Goal: Task Accomplishment & Management: Use online tool/utility

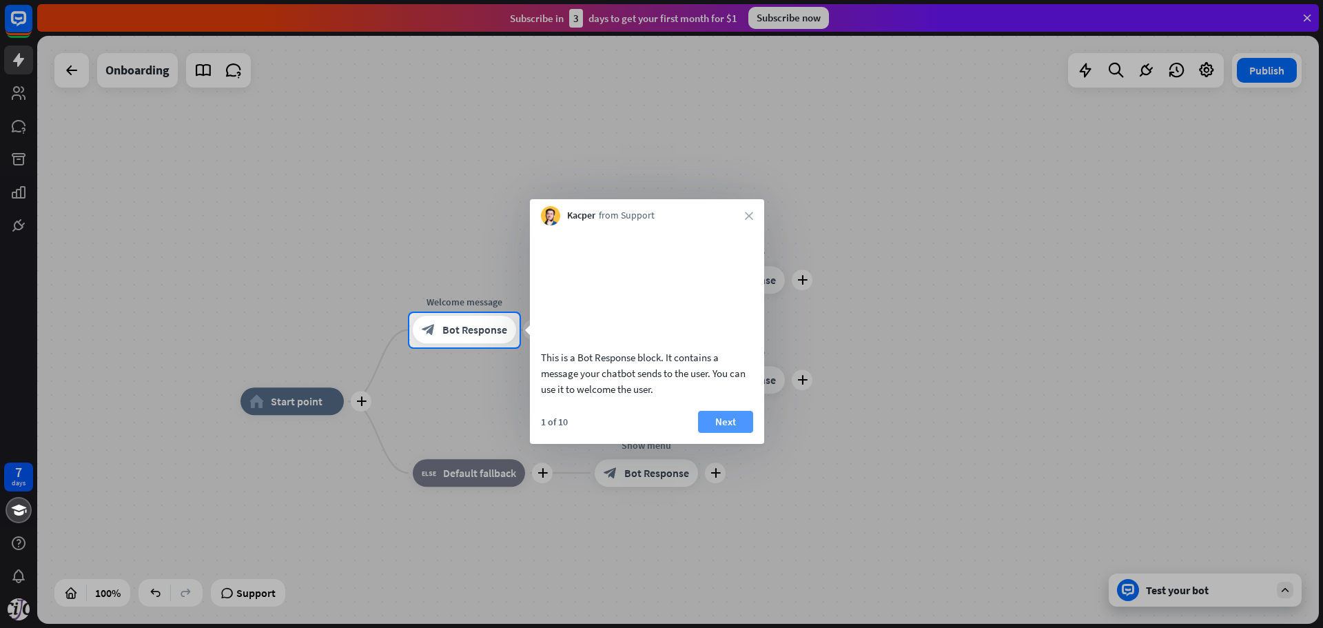
click at [723, 433] on button "Next" at bounding box center [725, 422] width 55 height 22
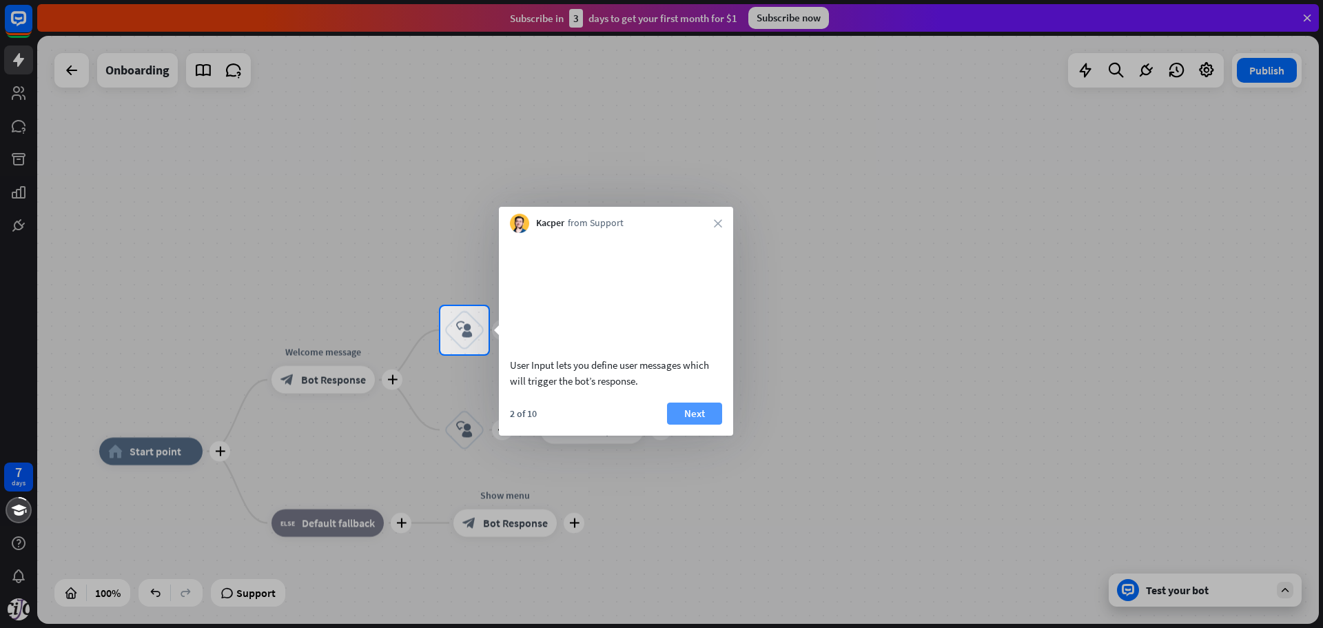
click at [698, 425] on button "Next" at bounding box center [694, 413] width 55 height 22
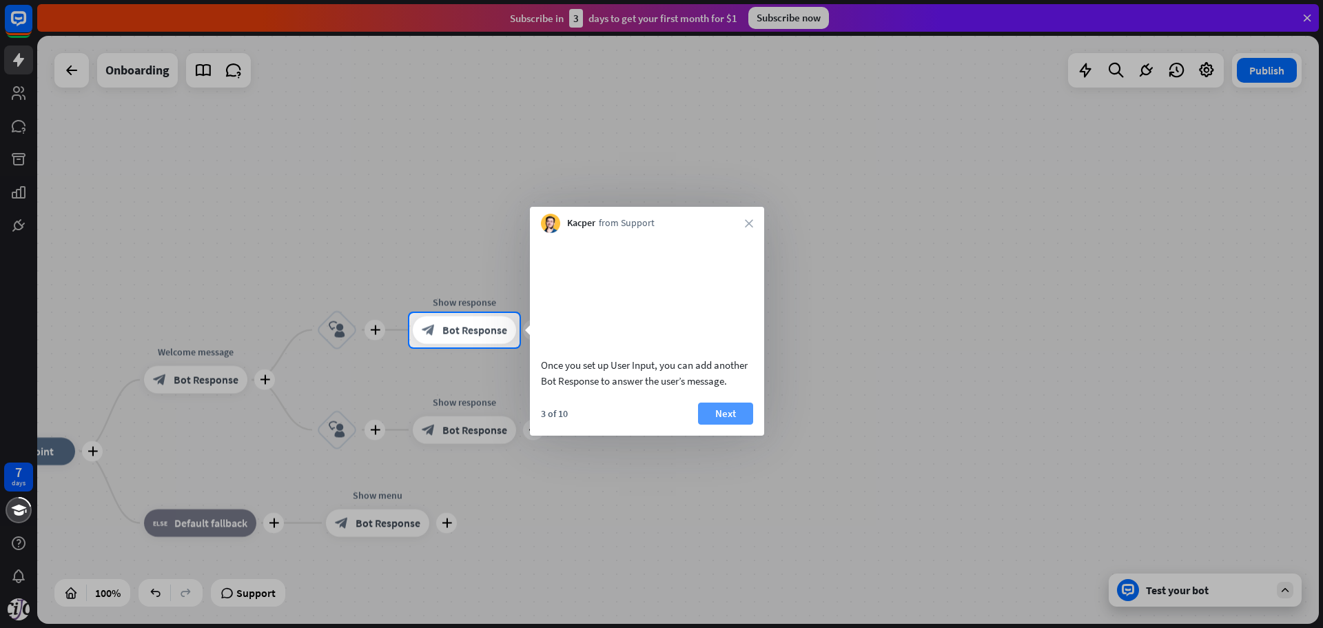
click at [709, 425] on button "Next" at bounding box center [725, 413] width 55 height 22
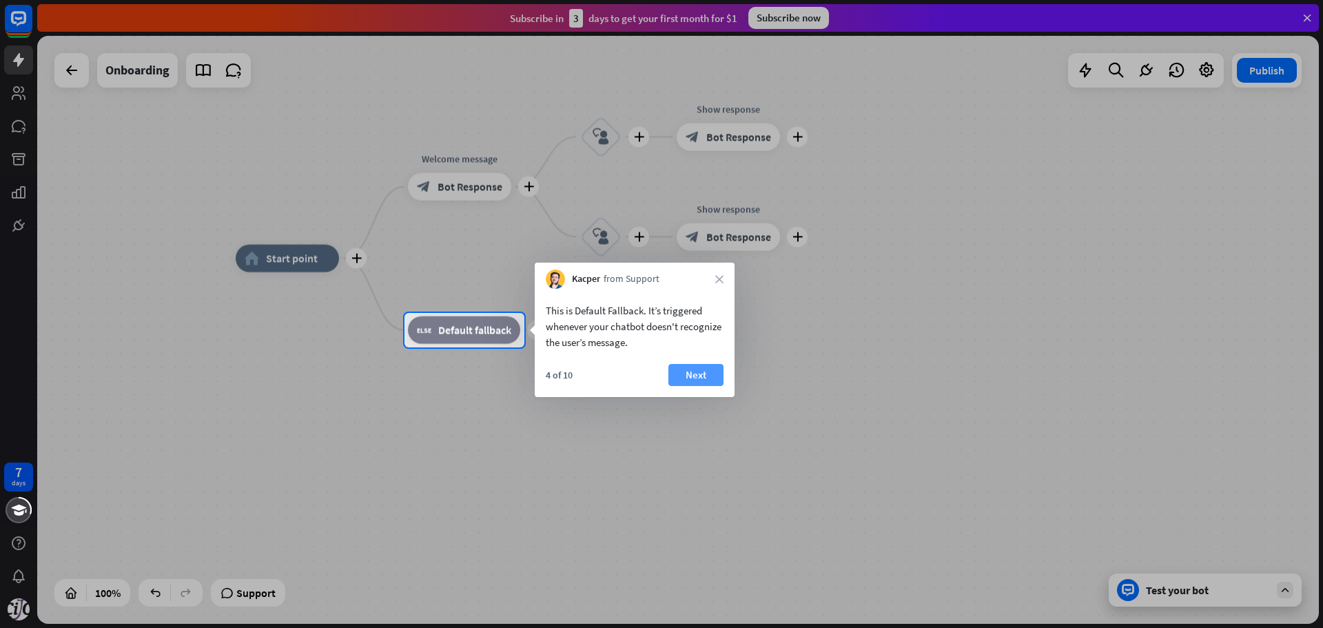
click at [698, 378] on button "Next" at bounding box center [695, 375] width 55 height 22
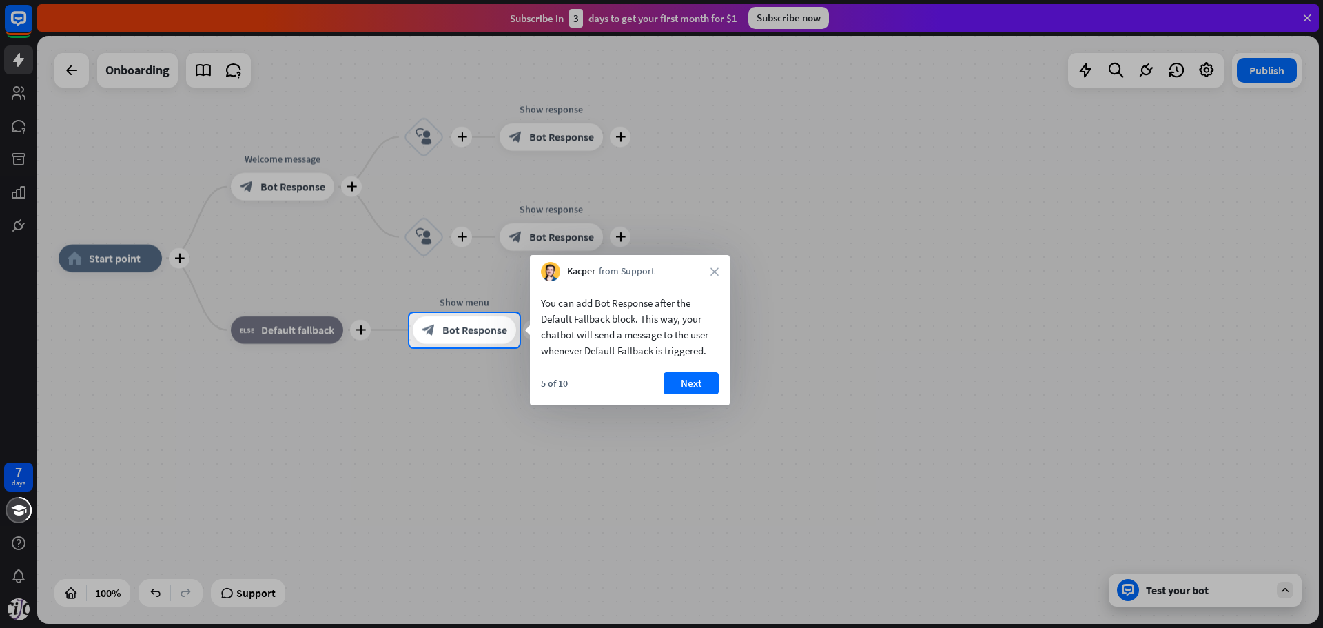
click at [698, 378] on button "Next" at bounding box center [691, 383] width 55 height 22
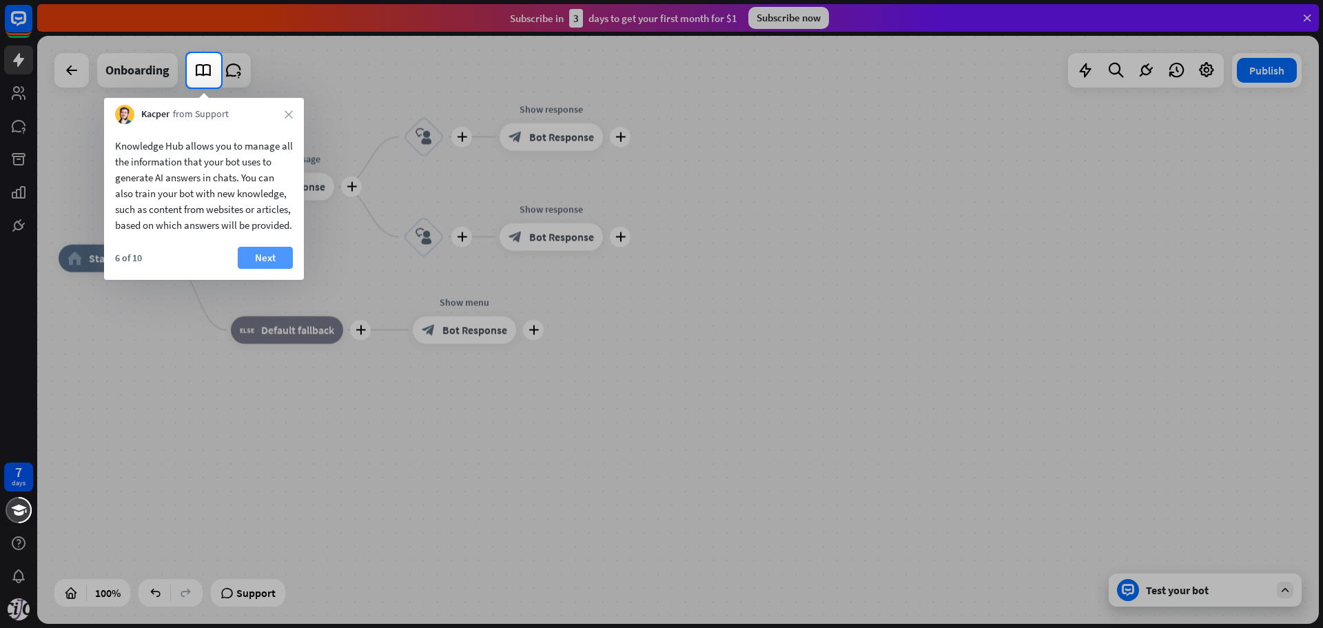
click at [259, 269] on button "Next" at bounding box center [265, 258] width 55 height 22
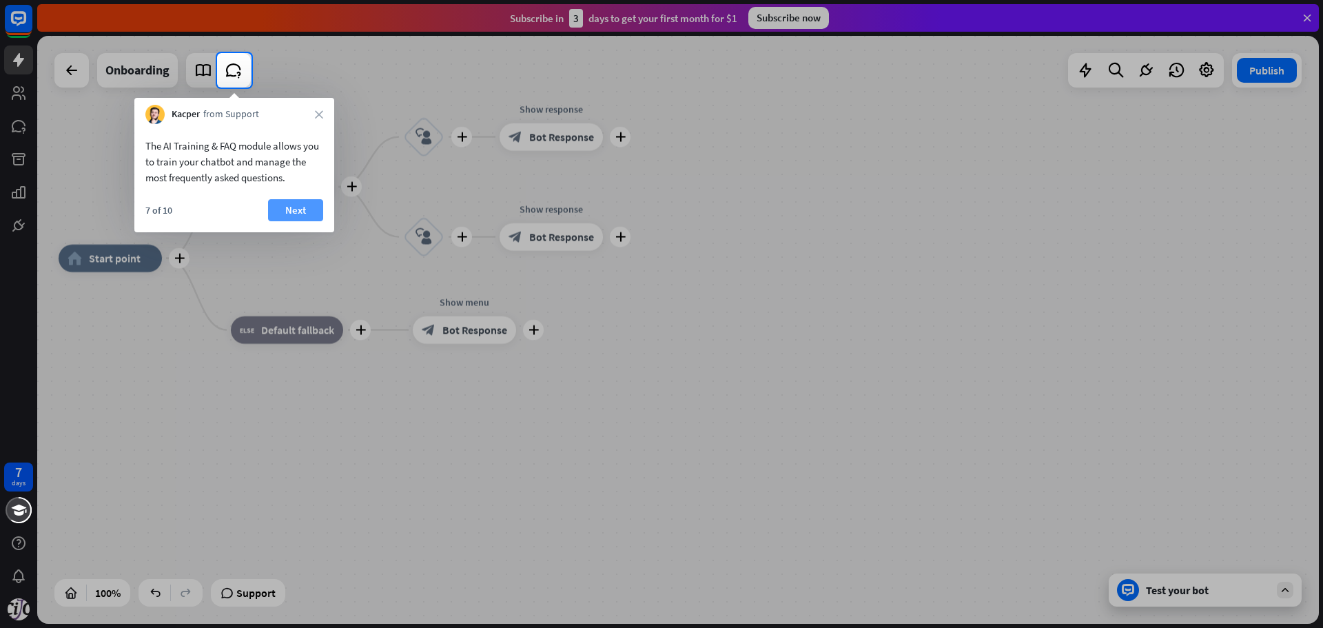
click at [292, 206] on button "Next" at bounding box center [295, 210] width 55 height 22
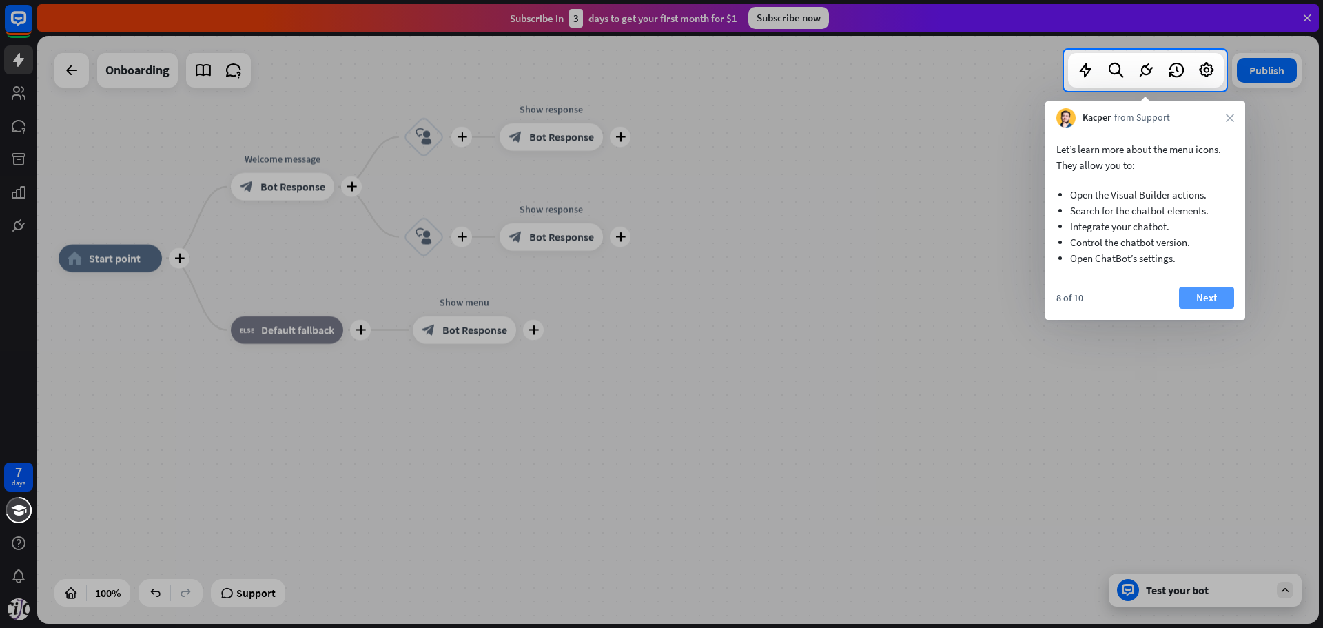
click at [1194, 298] on button "Next" at bounding box center [1206, 298] width 55 height 22
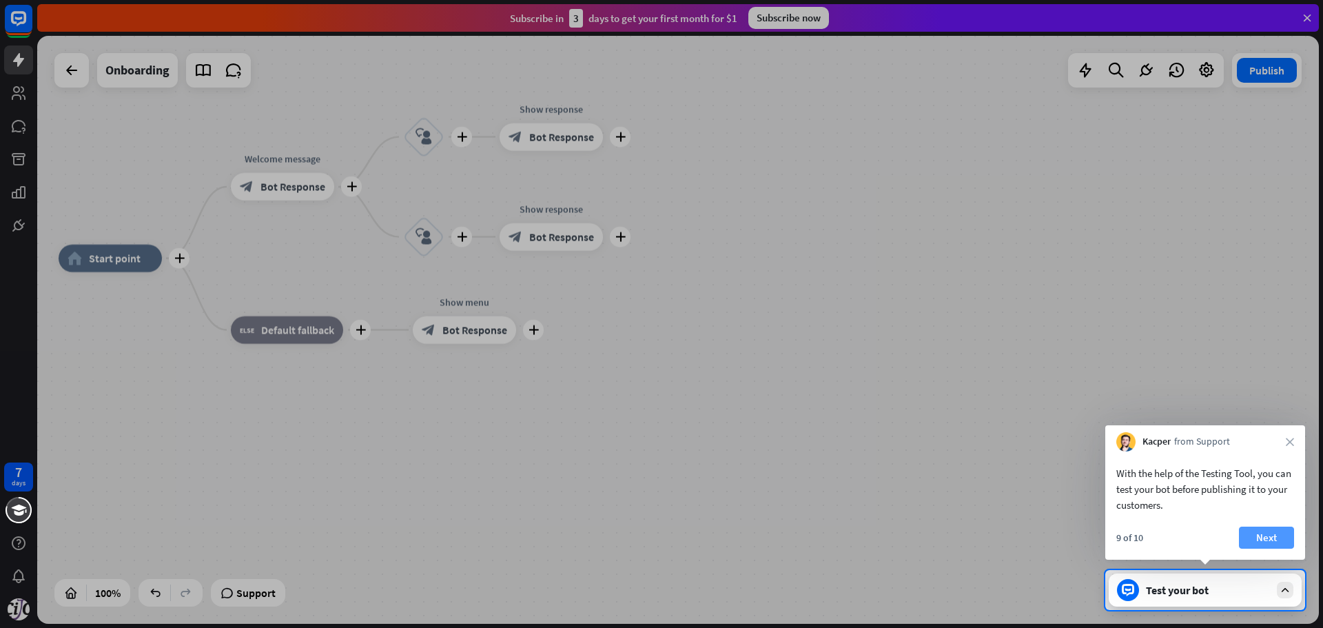
click at [1280, 542] on button "Next" at bounding box center [1266, 538] width 55 height 22
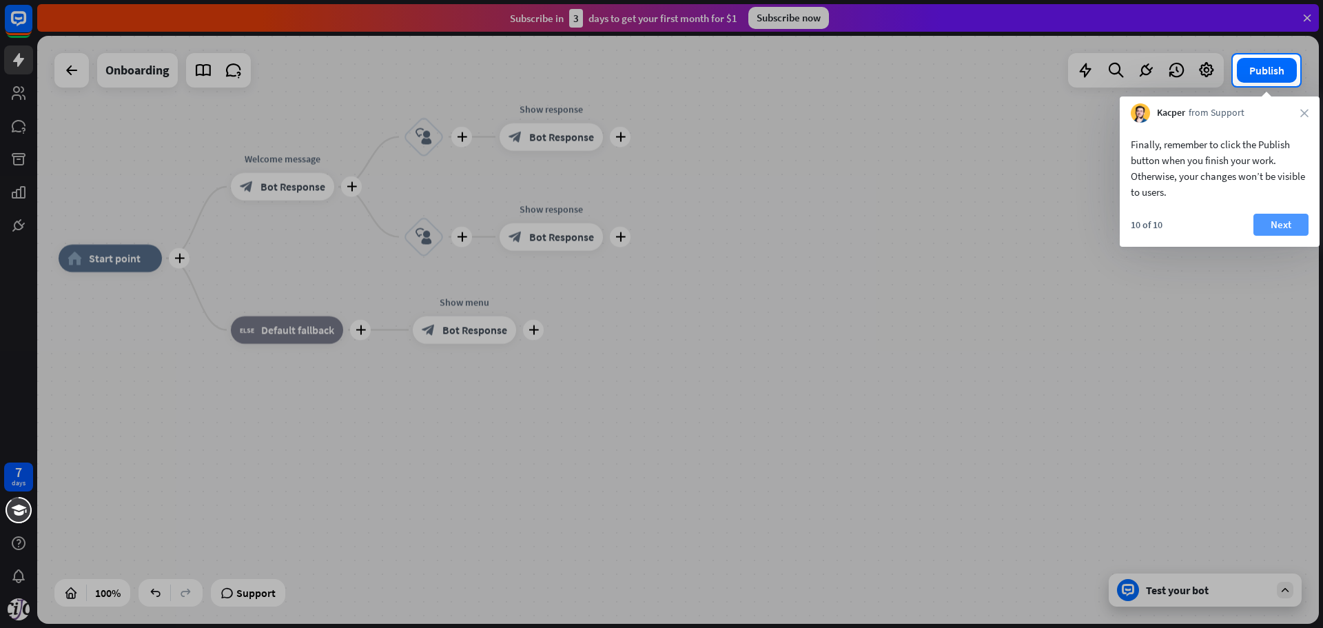
click at [1283, 226] on button "Next" at bounding box center [1281, 225] width 55 height 22
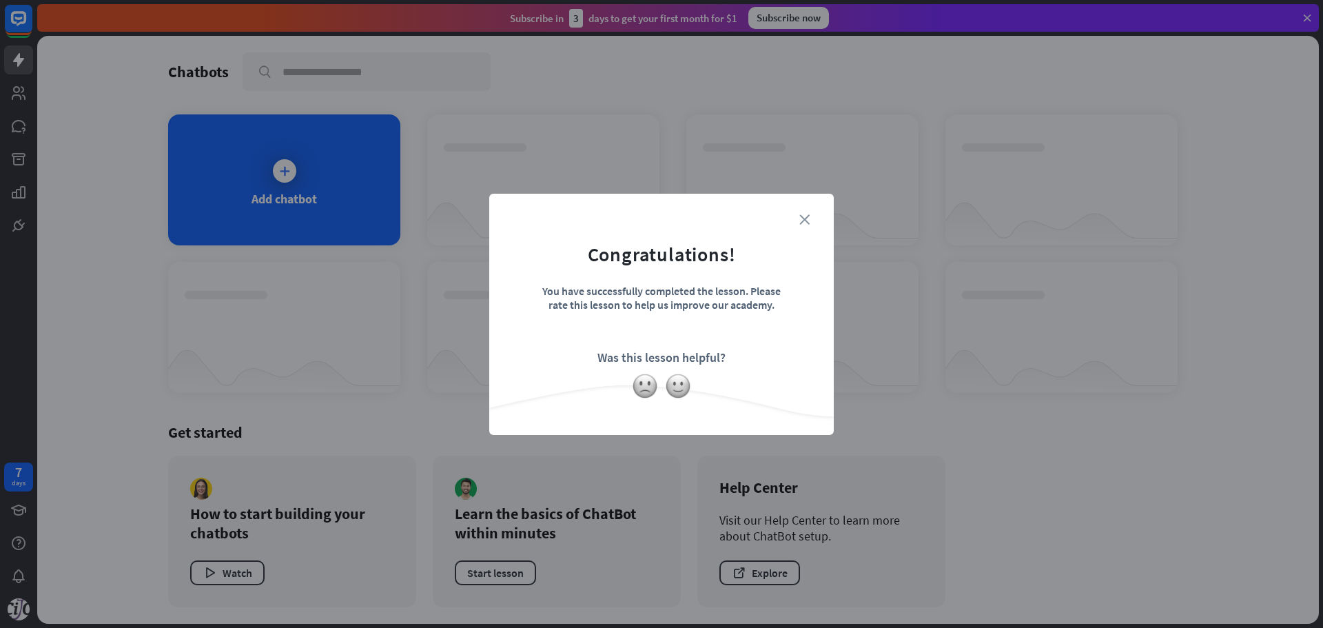
click at [802, 221] on icon "close" at bounding box center [804, 219] width 10 height 10
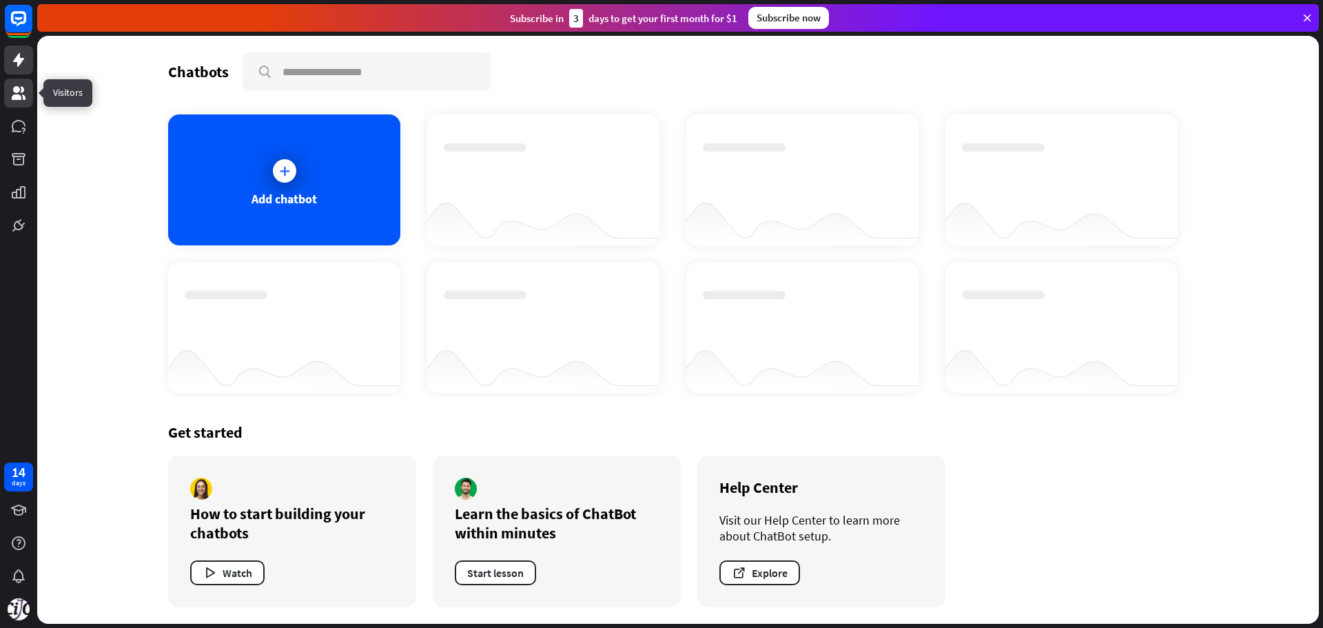
click at [12, 98] on icon at bounding box center [19, 93] width 14 height 14
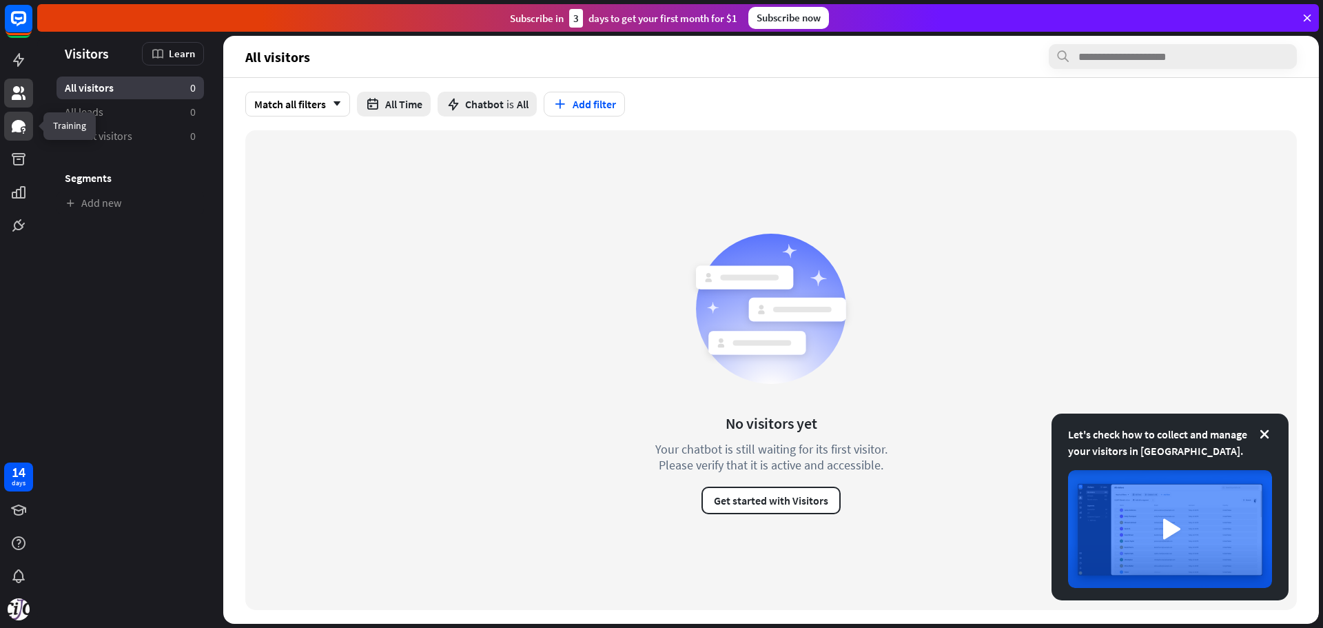
click at [11, 133] on icon at bounding box center [18, 126] width 17 height 17
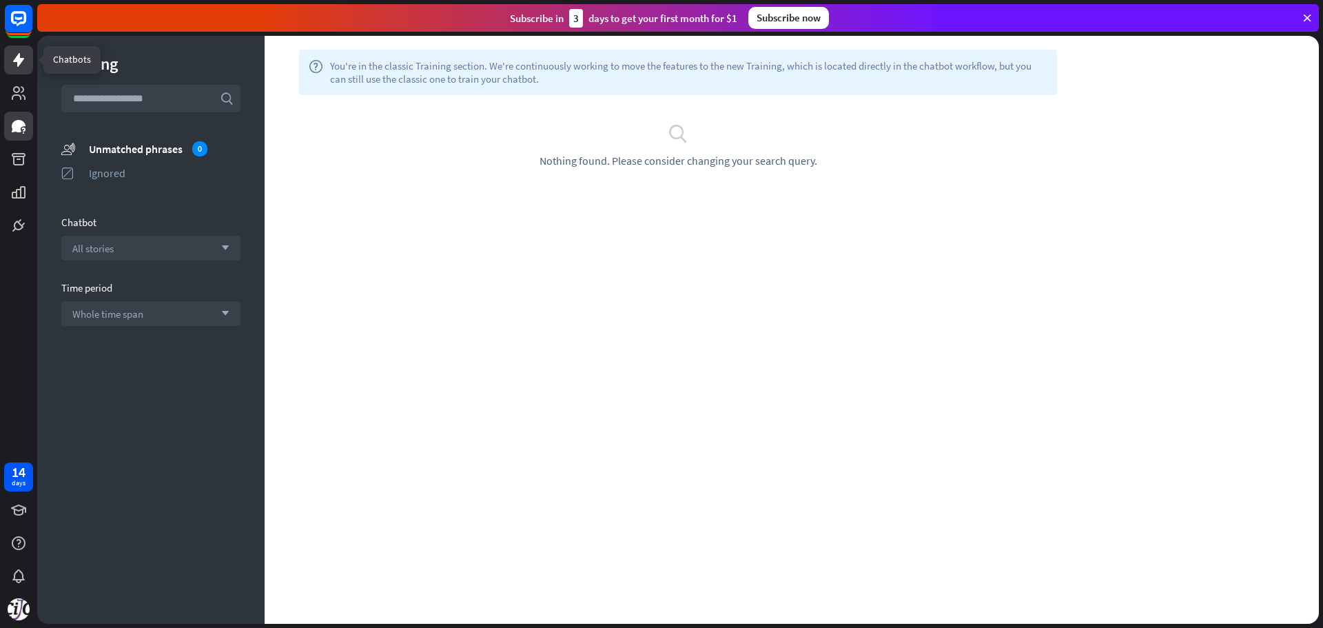
click at [20, 62] on icon at bounding box center [18, 60] width 11 height 14
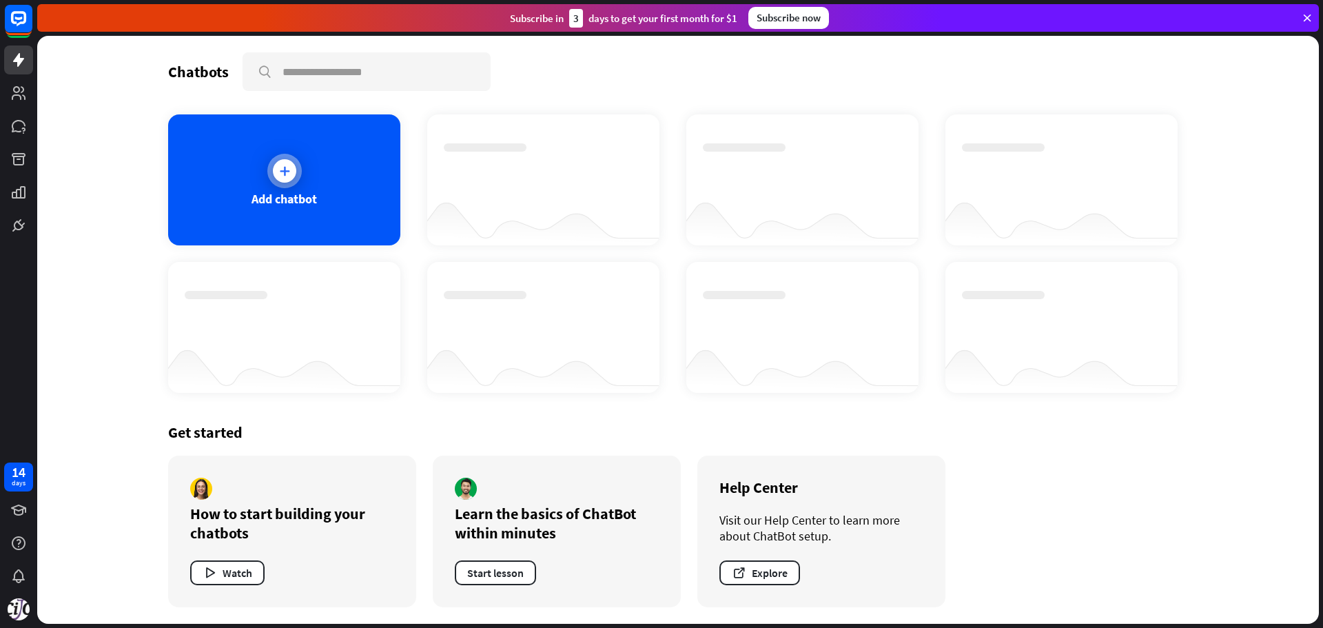
click at [275, 167] on div at bounding box center [284, 170] width 23 height 23
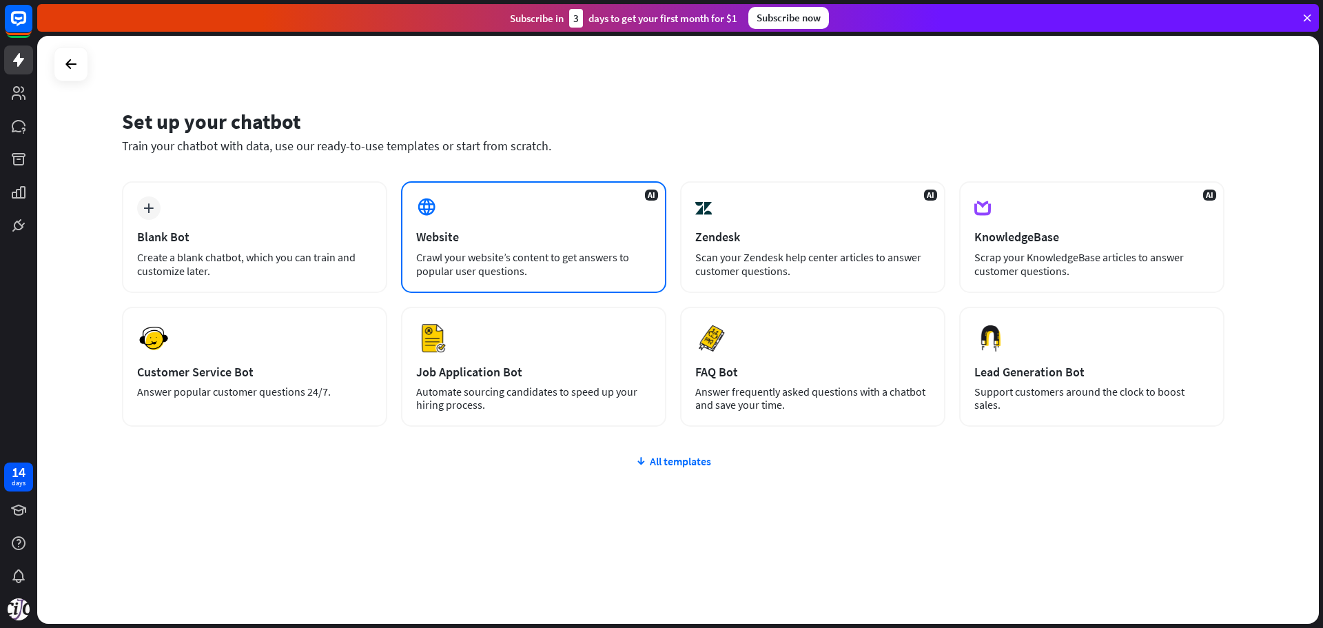
click at [494, 259] on div "Crawl your website’s content to get answers to popular user questions." at bounding box center [533, 264] width 235 height 28
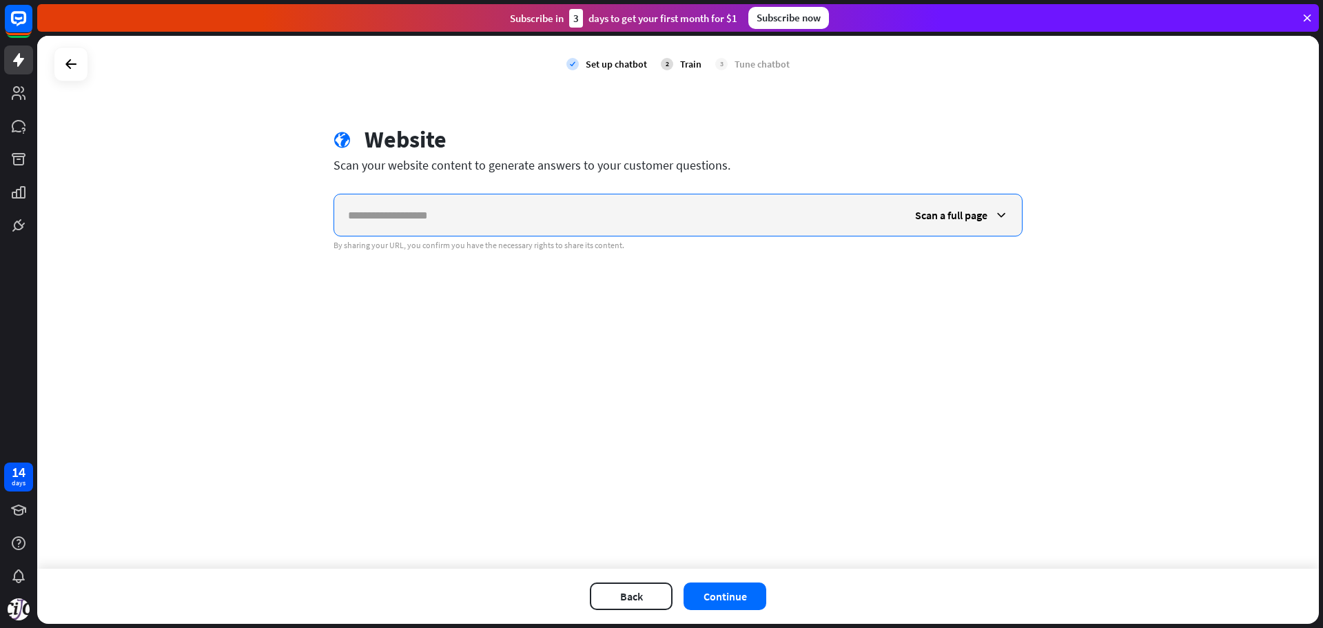
paste input "**********"
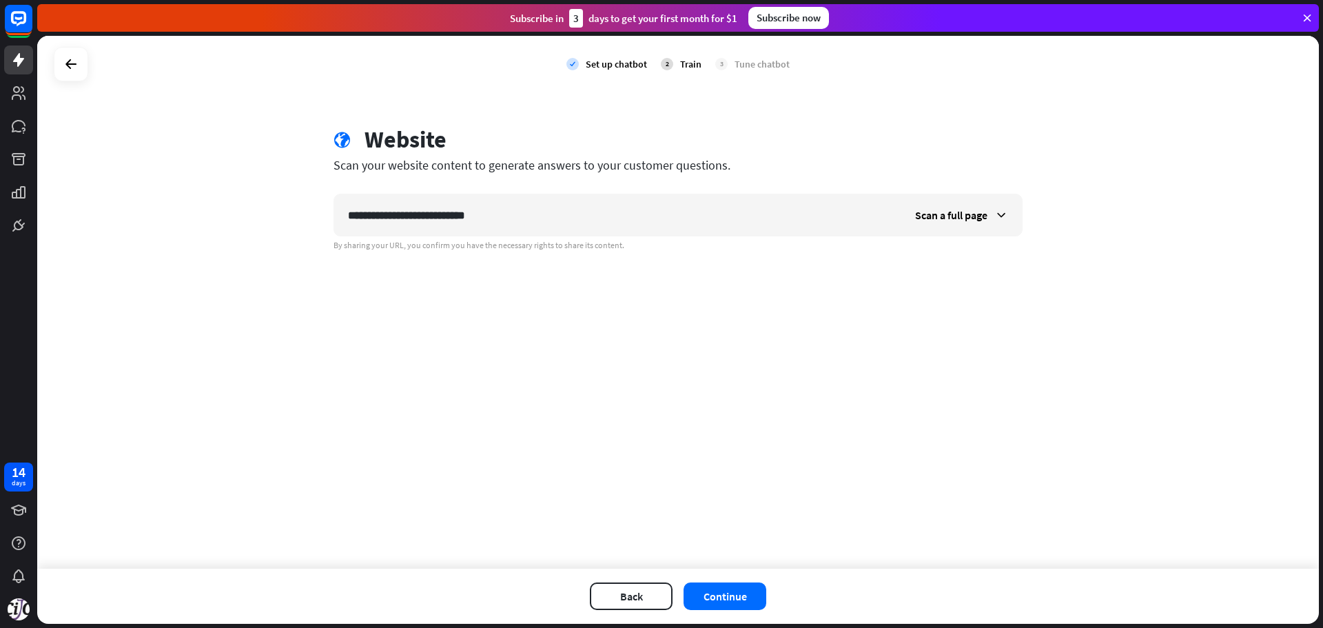
click at [721, 179] on div "**********" at bounding box center [678, 187] width 722 height 125
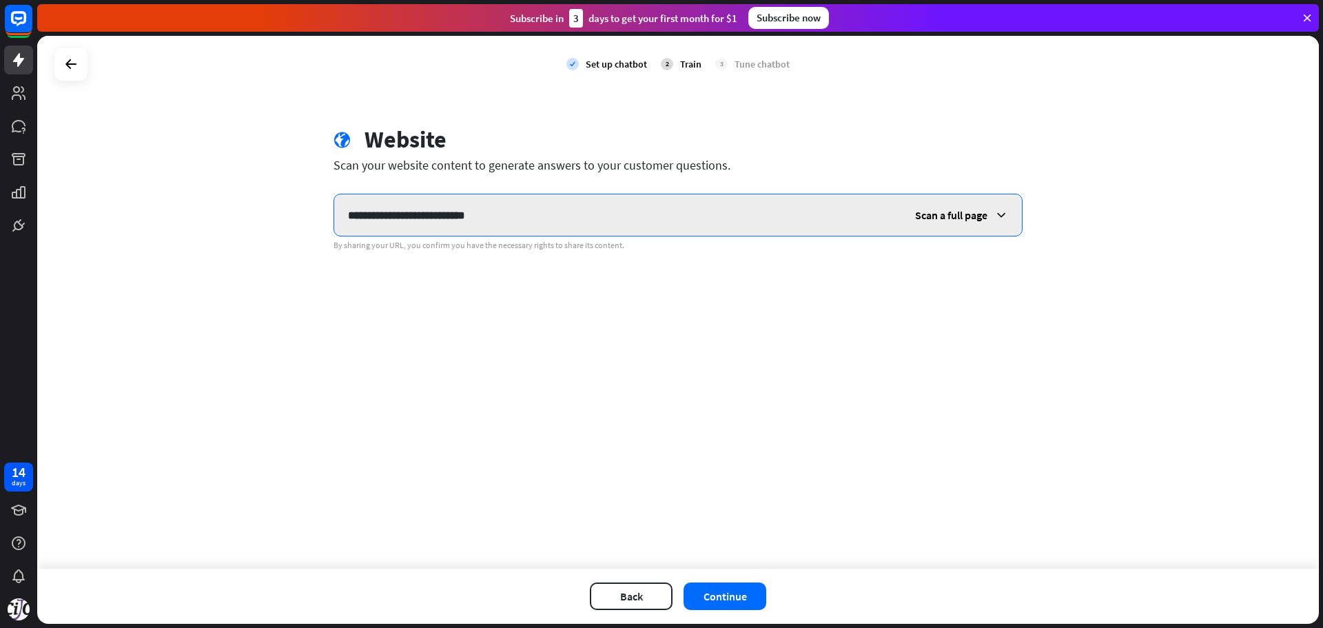
click at [527, 227] on input "**********" at bounding box center [617, 214] width 567 height 41
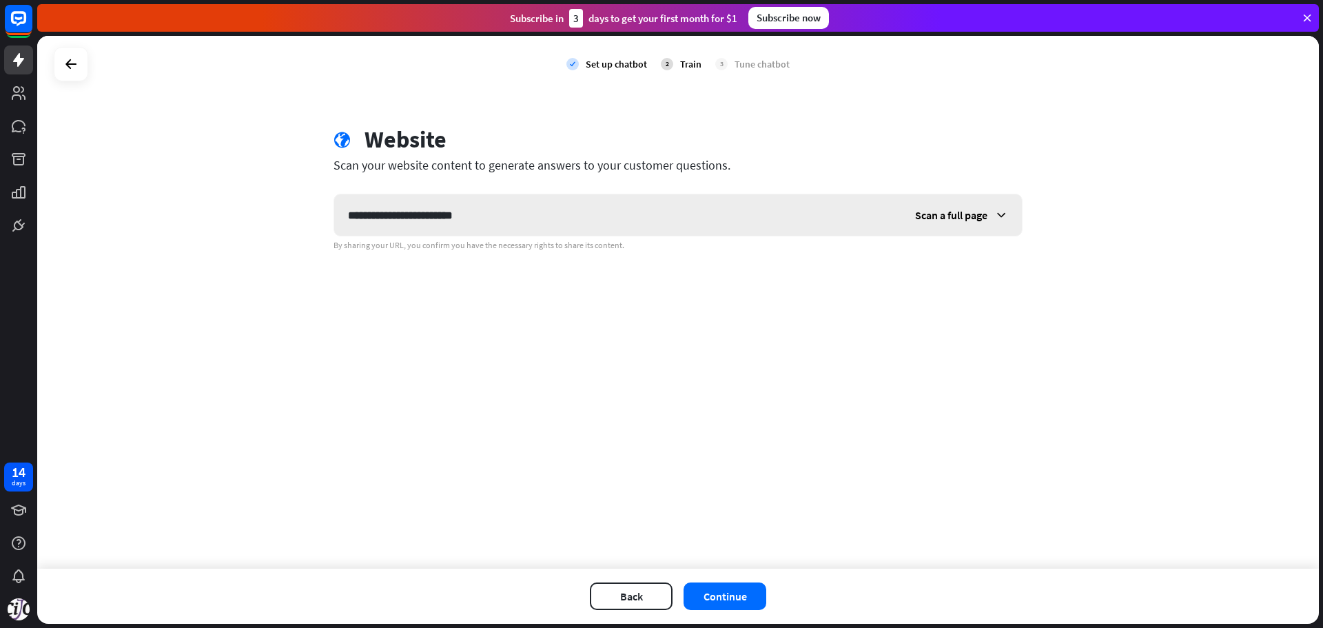
click at [965, 208] on span "Scan a full page" at bounding box center [951, 215] width 72 height 14
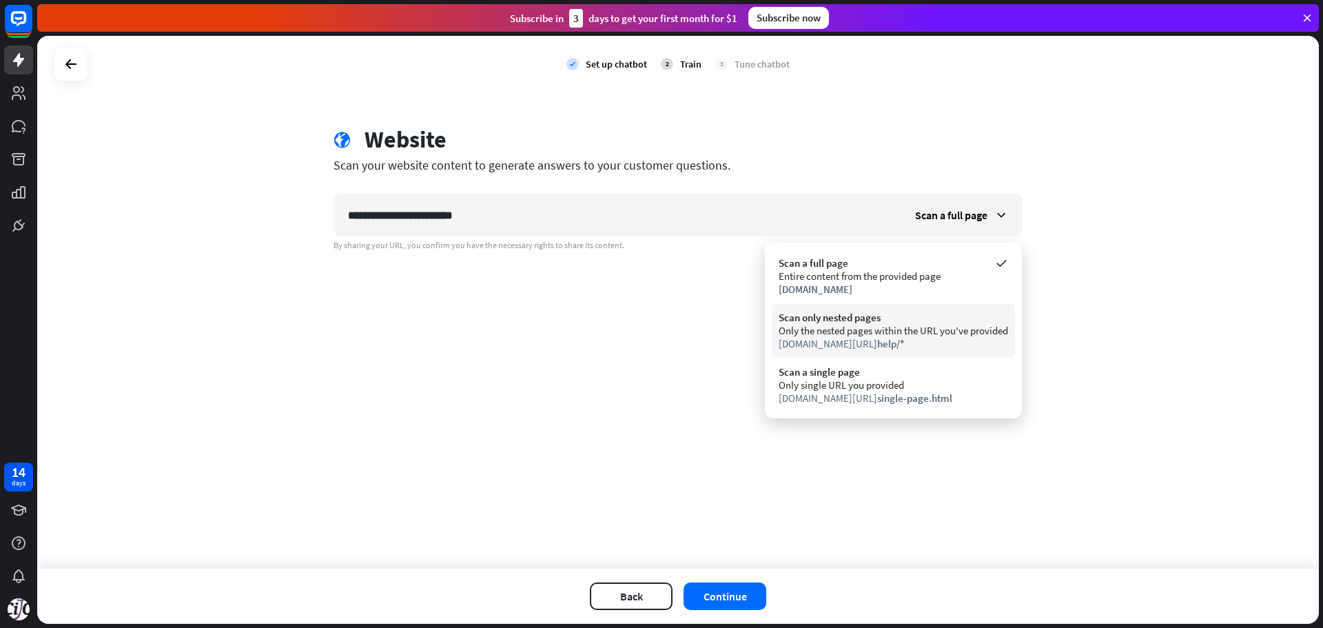
click at [976, 337] on div "www.chatbot.com/ help/*" at bounding box center [893, 343] width 229 height 13
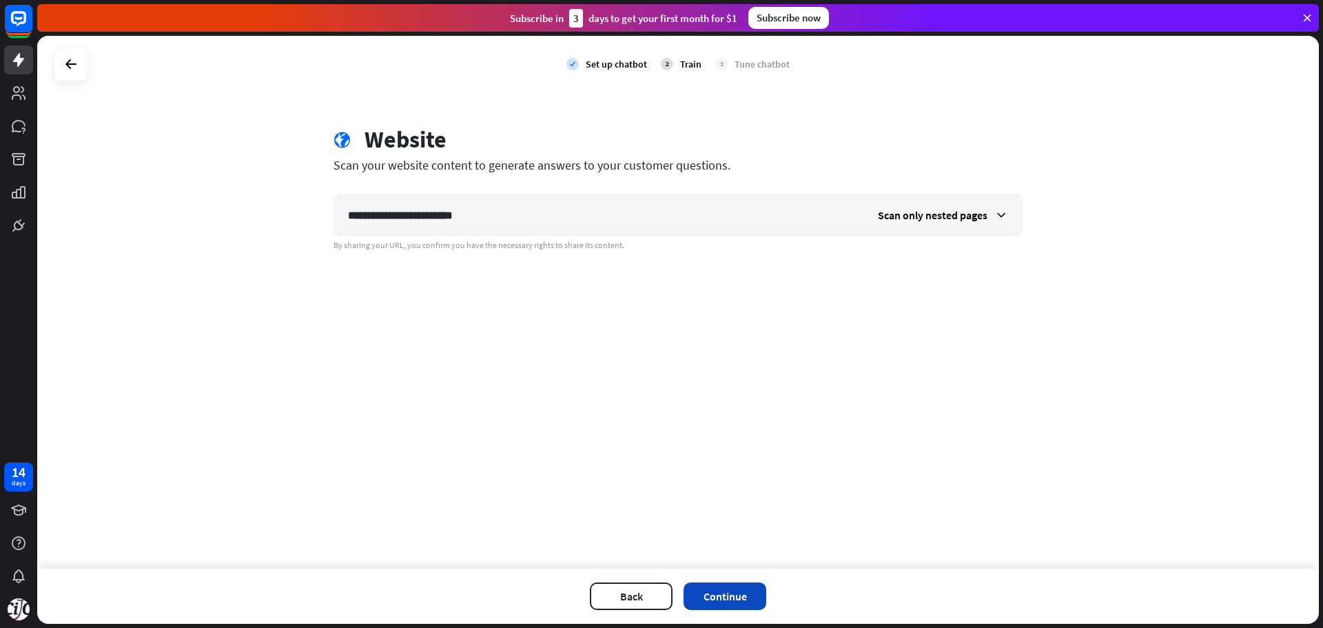
click at [746, 597] on button "Continue" at bounding box center [725, 596] width 83 height 28
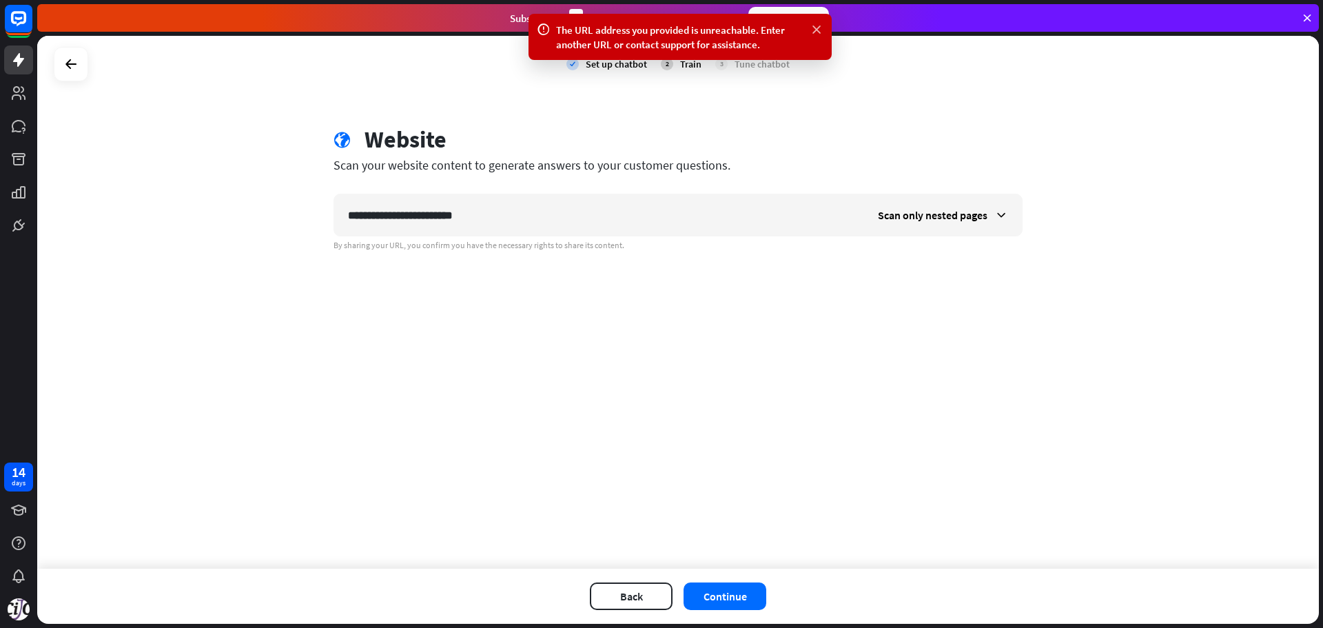
click at [815, 30] on icon at bounding box center [817, 30] width 14 height 14
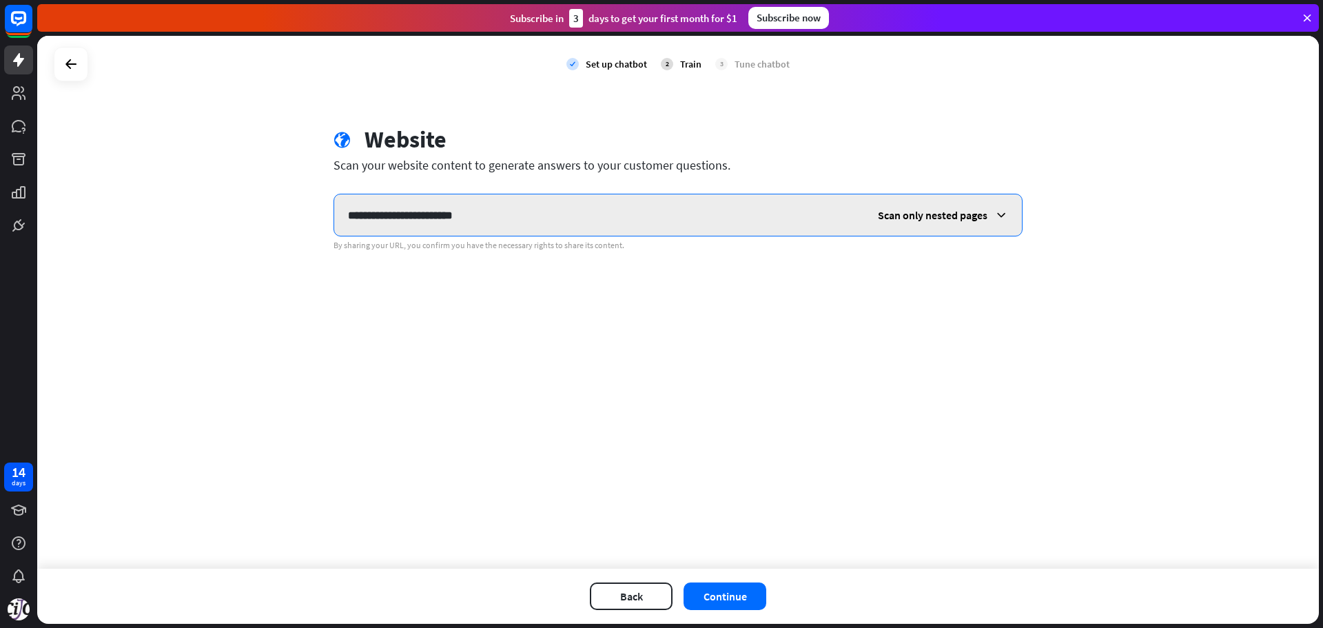
click at [346, 215] on input "**********" at bounding box center [599, 214] width 530 height 41
click at [786, 221] on input "**********" at bounding box center [599, 214] width 530 height 41
type input "**********"
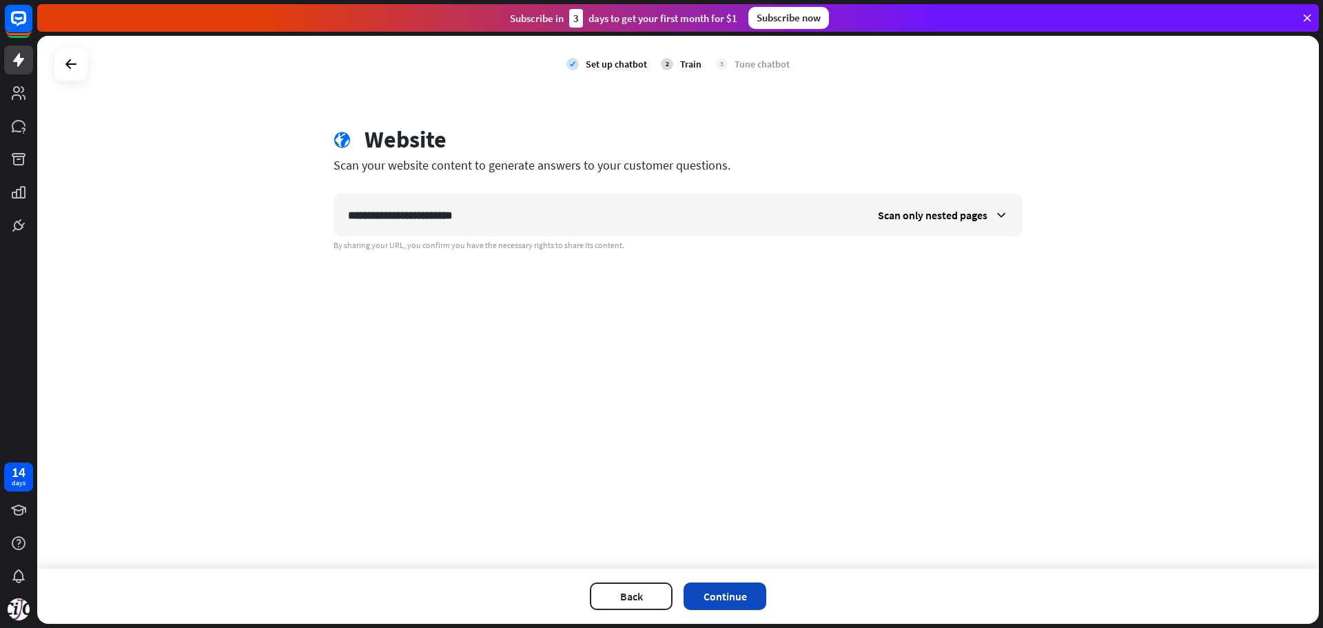
click at [726, 596] on button "Continue" at bounding box center [725, 596] width 83 height 28
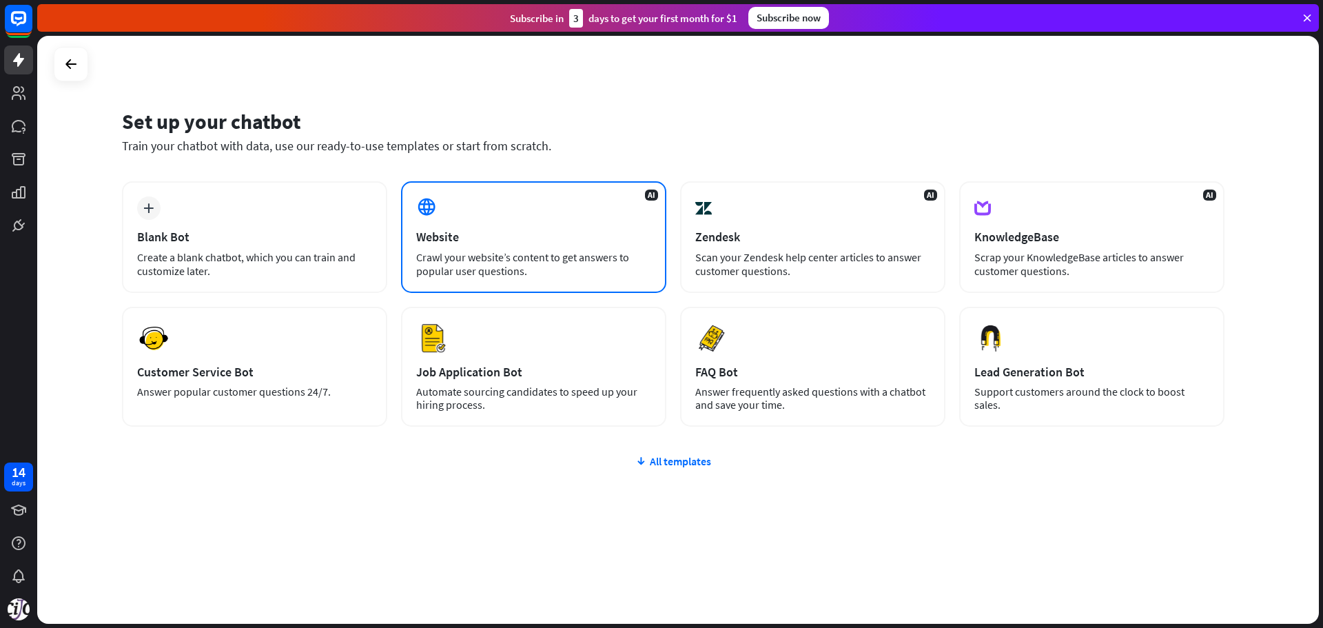
click at [447, 247] on div "AI Website Crawl your website’s content to get answers to popular user question…" at bounding box center [533, 237] width 265 height 112
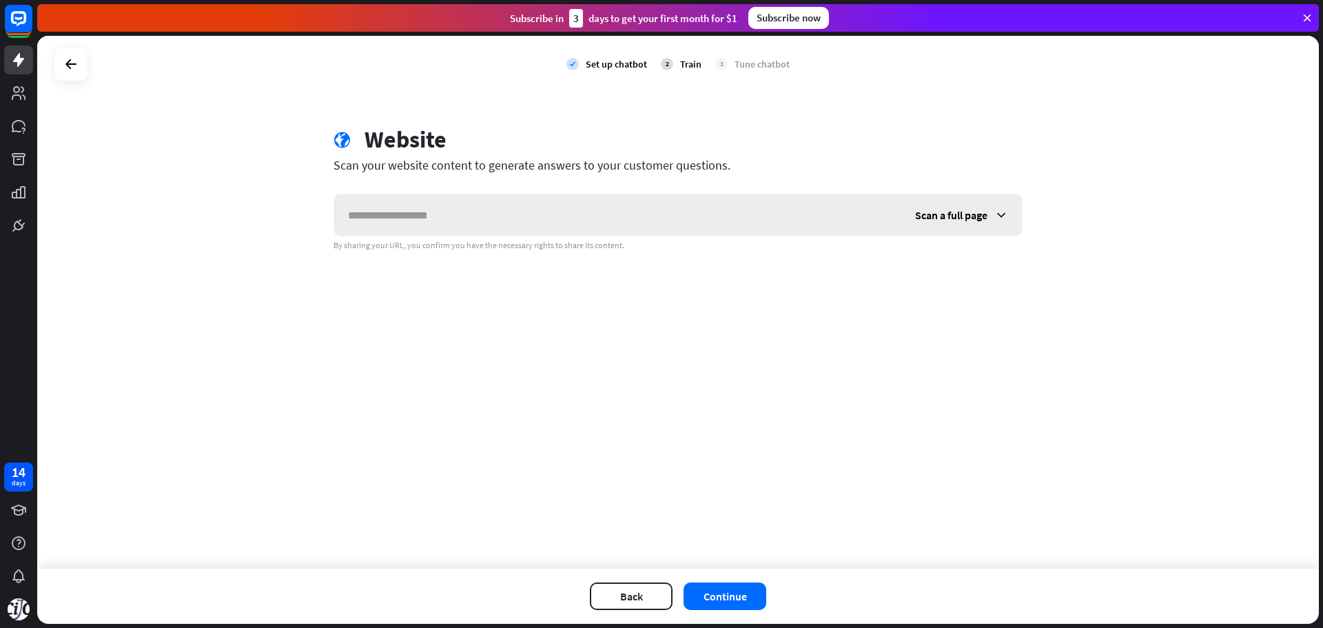
click at [460, 212] on input "text" at bounding box center [617, 214] width 567 height 41
drag, startPoint x: 460, startPoint y: 212, endPoint x: 186, endPoint y: 210, distance: 273.6
click at [186, 210] on div "check Set up chatbot 2 Train 3 Tune chatbot globe Website Scan your website con…" at bounding box center [678, 302] width 1282 height 533
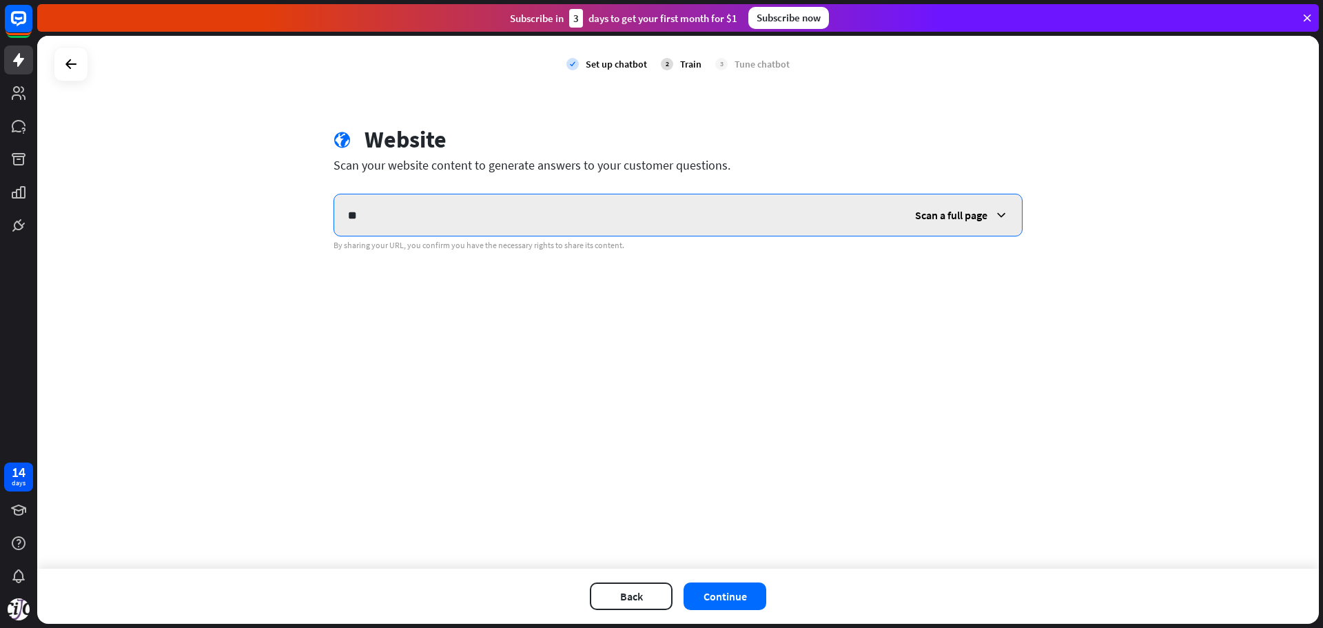
click at [535, 225] on input "*" at bounding box center [617, 214] width 567 height 41
drag, startPoint x: 535, startPoint y: 225, endPoint x: 74, endPoint y: 215, distance: 461.2
click at [75, 215] on div "check Set up chatbot 2 Train 3 Tune chatbot globe Website Scan your website con…" at bounding box center [678, 302] width 1282 height 533
paste input "**********"
drag, startPoint x: 543, startPoint y: 216, endPoint x: 737, endPoint y: 233, distance: 195.0
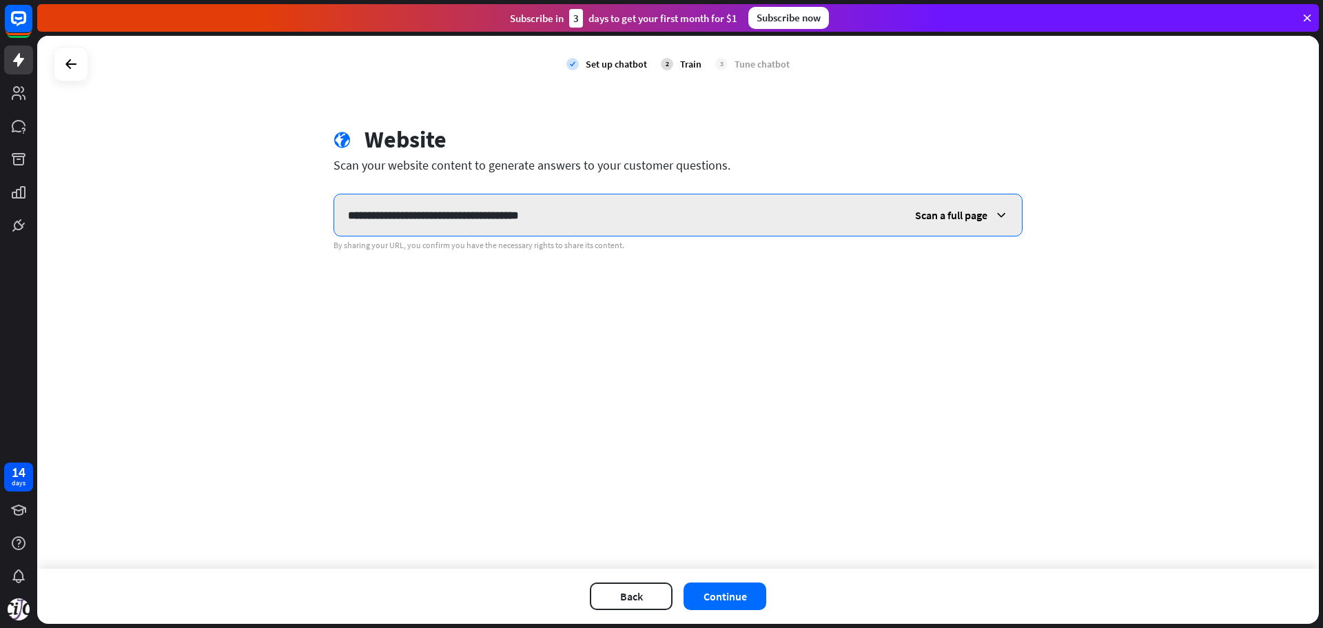
click at [737, 233] on input "**********" at bounding box center [617, 214] width 567 height 41
type input "**********"
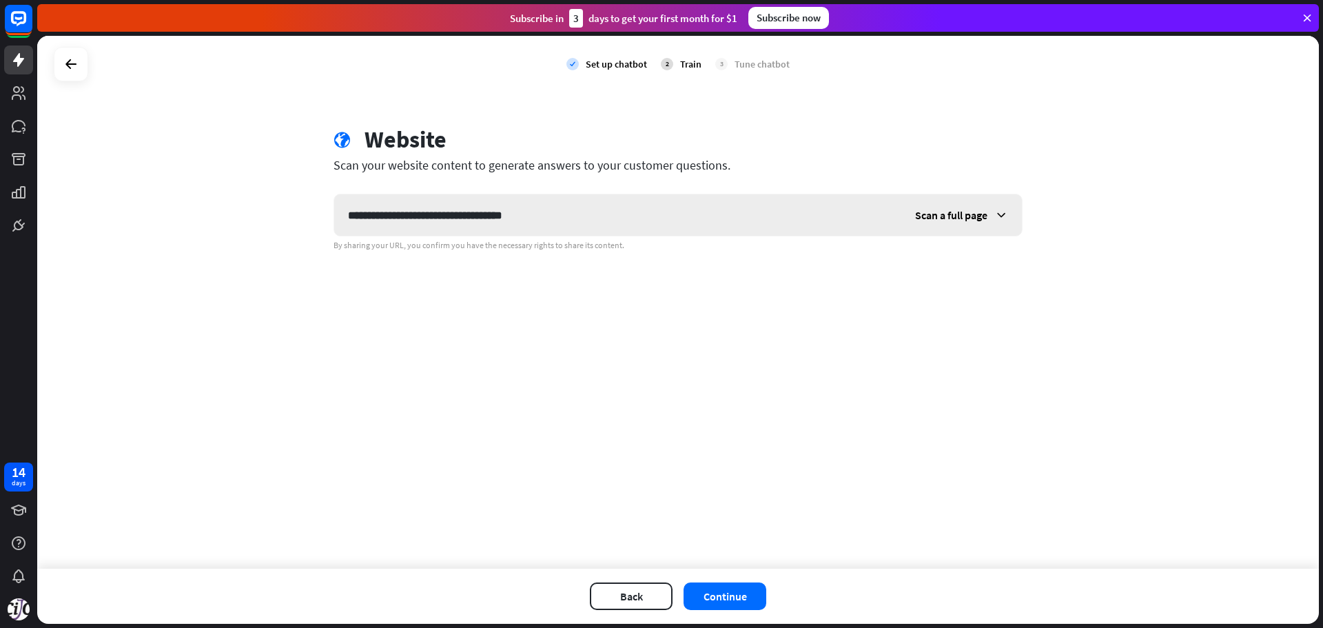
click at [968, 219] on span "Scan a full page" at bounding box center [951, 215] width 72 height 14
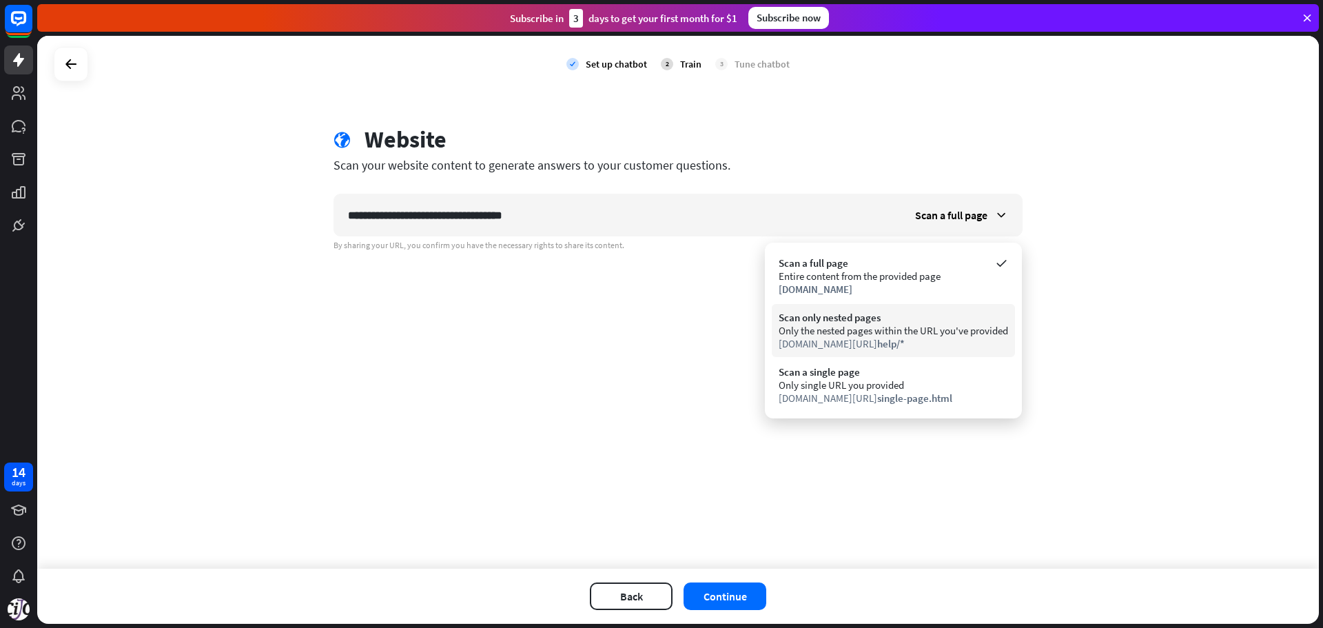
click at [889, 326] on div "Only the nested pages within the URL you've provided" at bounding box center [893, 330] width 229 height 13
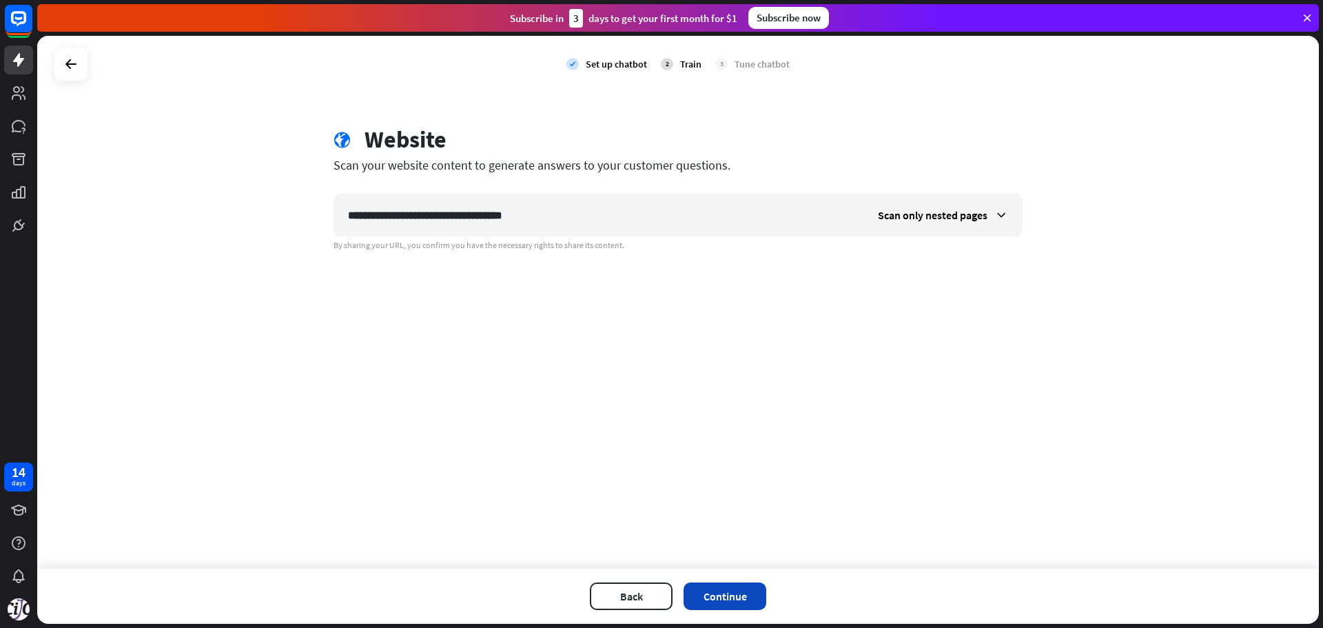
click at [739, 597] on button "Continue" at bounding box center [725, 596] width 83 height 28
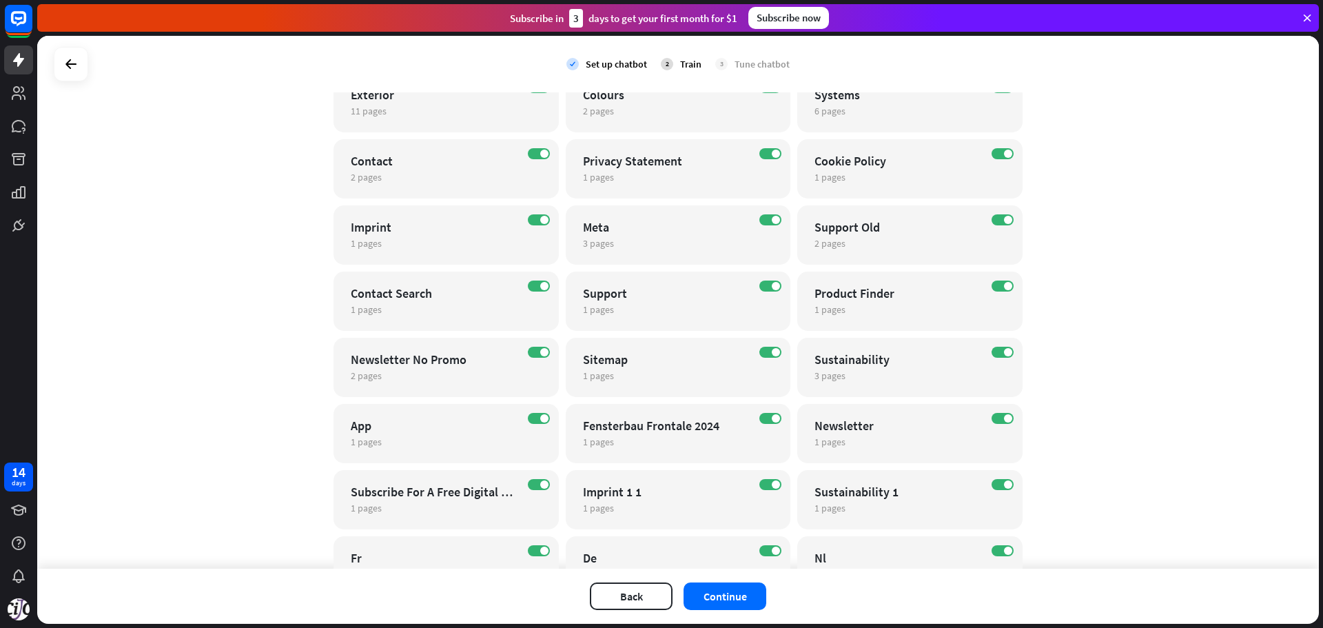
scroll to position [225, 0]
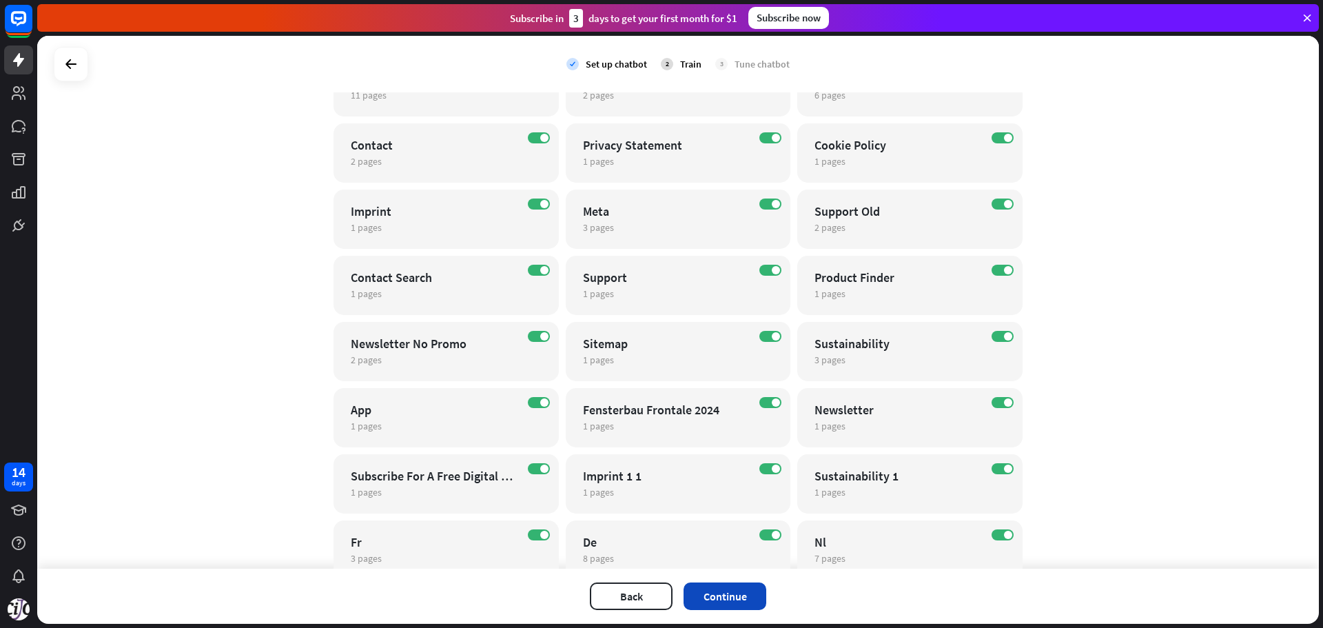
click at [715, 594] on button "Continue" at bounding box center [725, 596] width 83 height 28
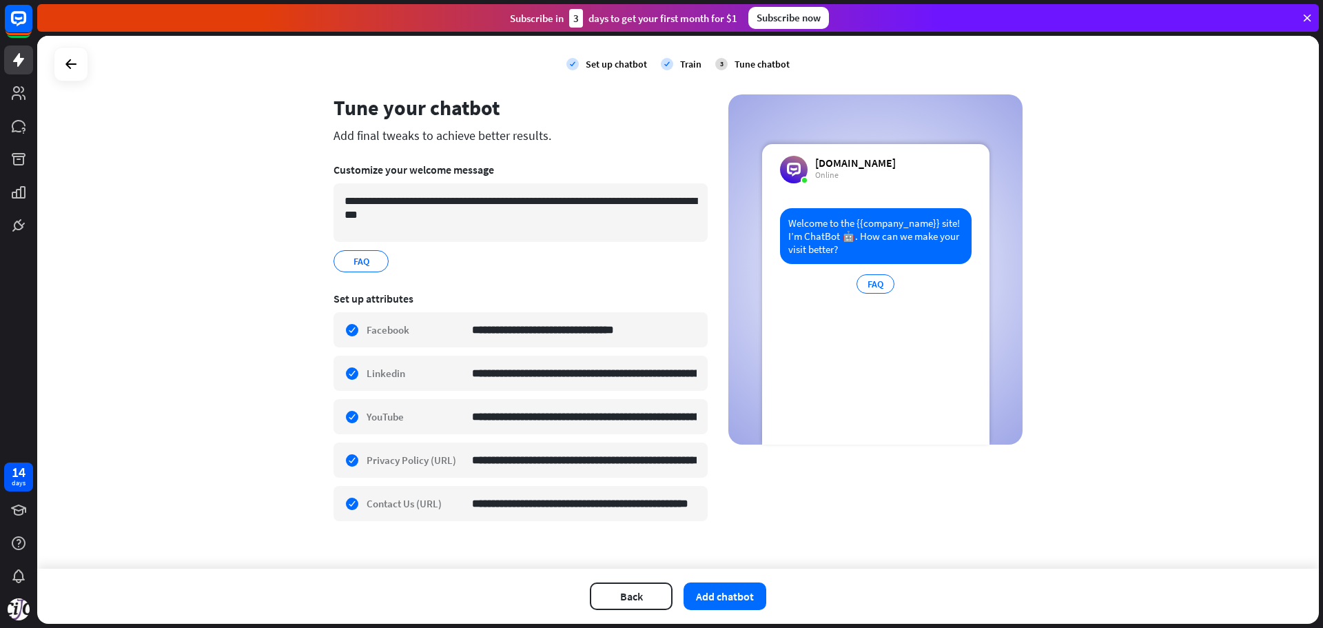
scroll to position [45, 0]
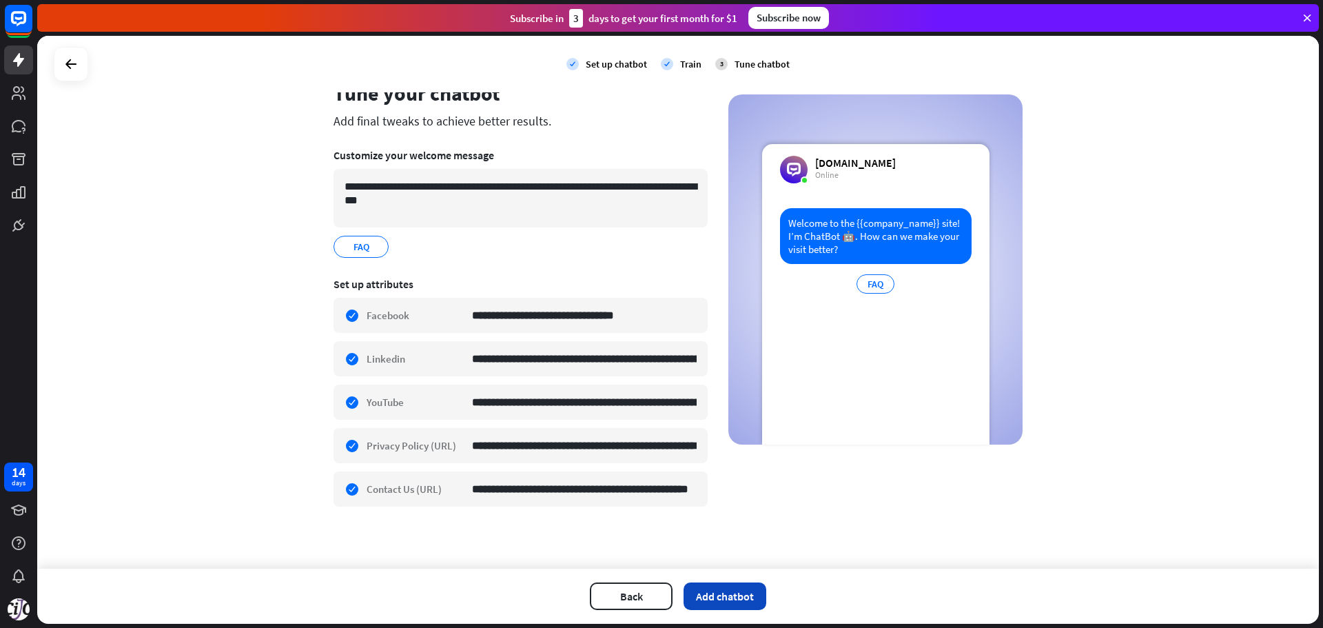
click at [719, 591] on button "Add chatbot" at bounding box center [725, 596] width 83 height 28
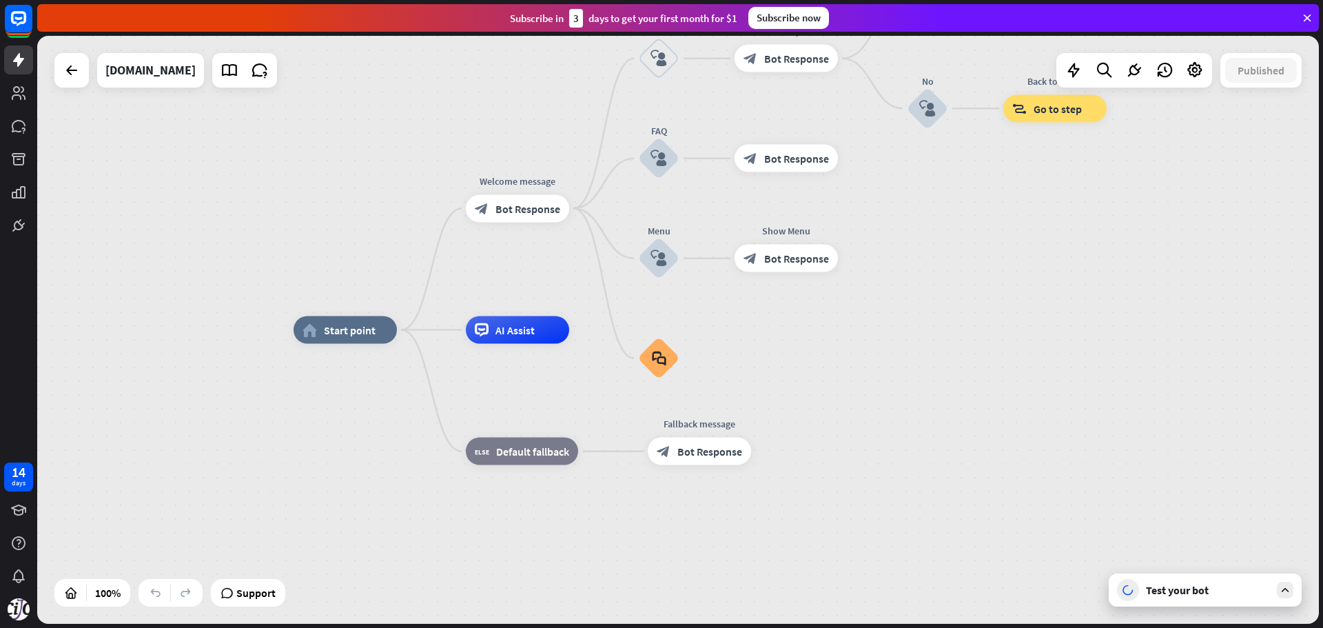
click at [1291, 592] on icon at bounding box center [1285, 590] width 12 height 12
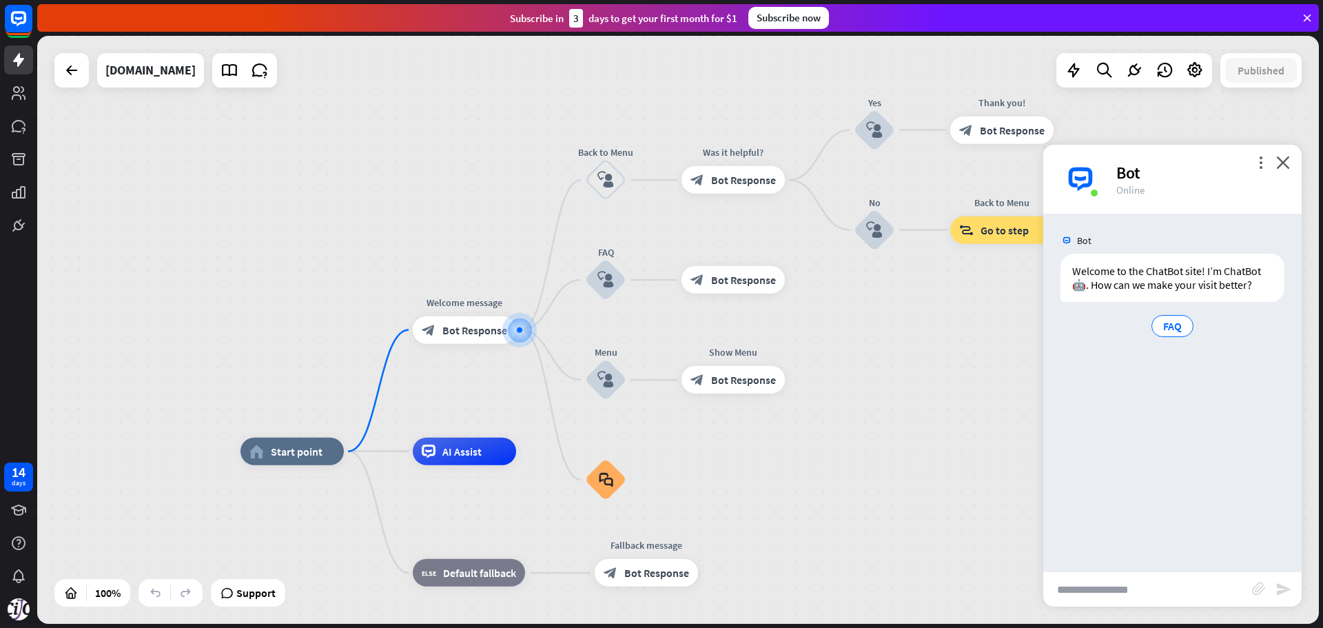
click at [1090, 591] on input "text" at bounding box center [1147, 589] width 209 height 34
type input "*"
type input "**********"
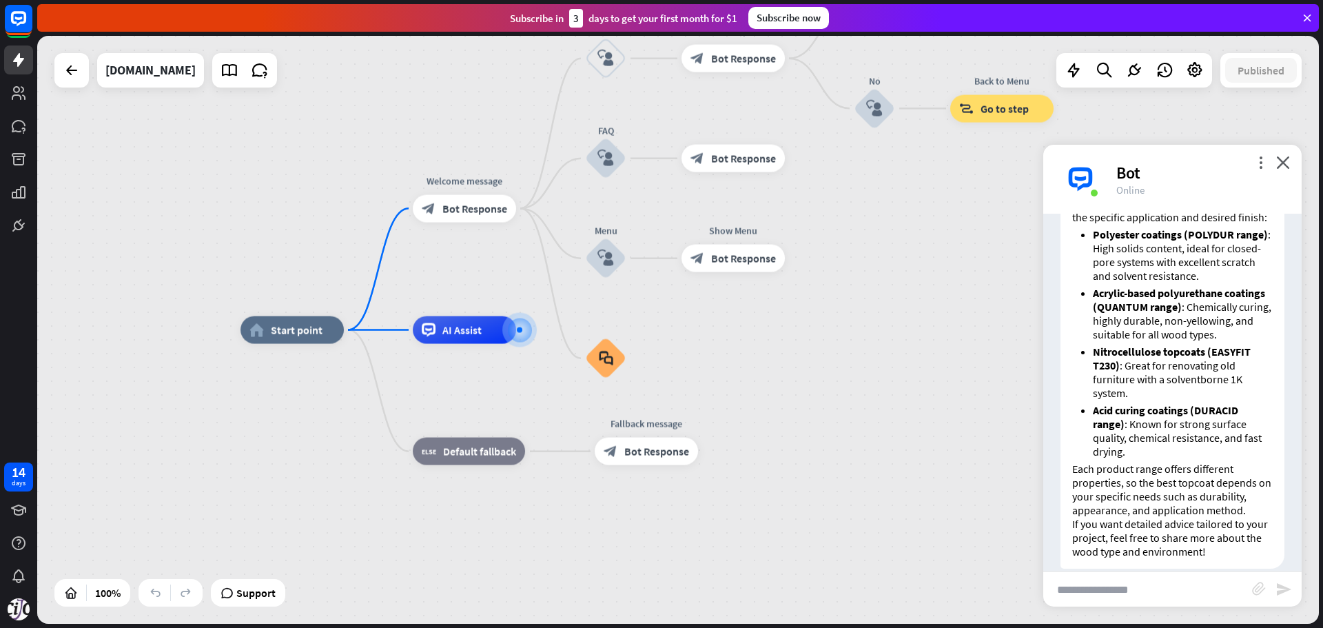
scroll to position [410, 0]
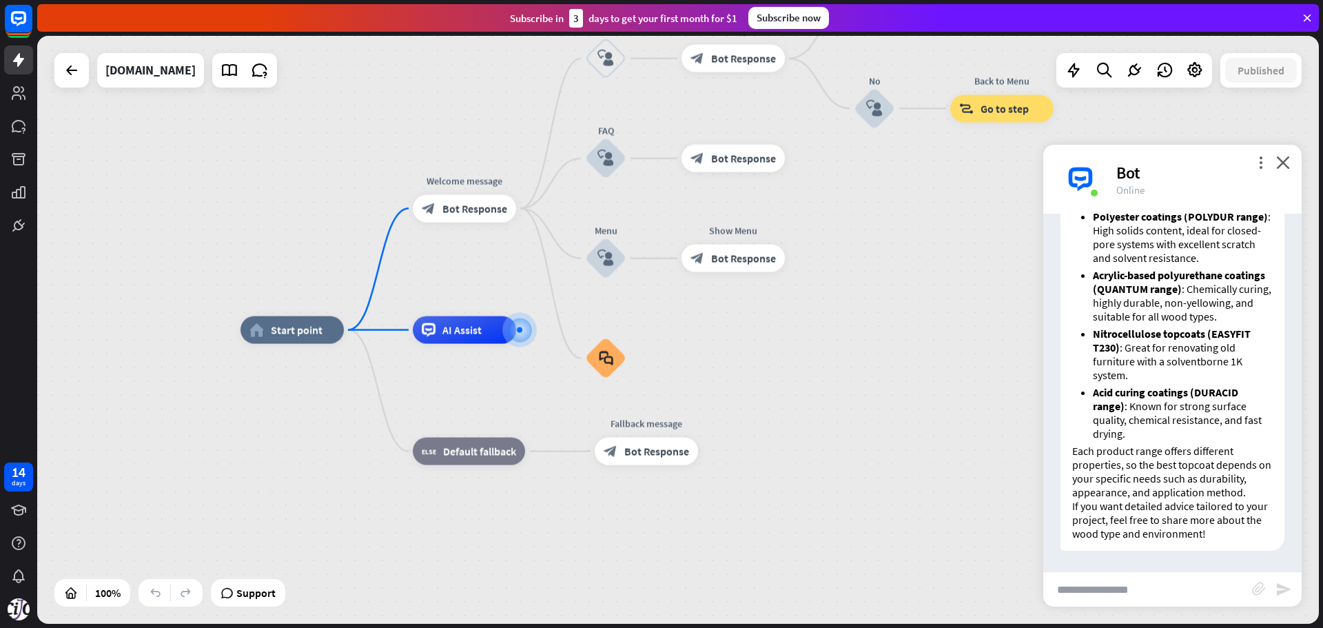
click at [1156, 389] on strong "Acid curing coatings (DURACID range)" at bounding box center [1165, 399] width 145 height 28
click at [1090, 577] on input "text" at bounding box center [1147, 589] width 209 height 34
type input "**********"
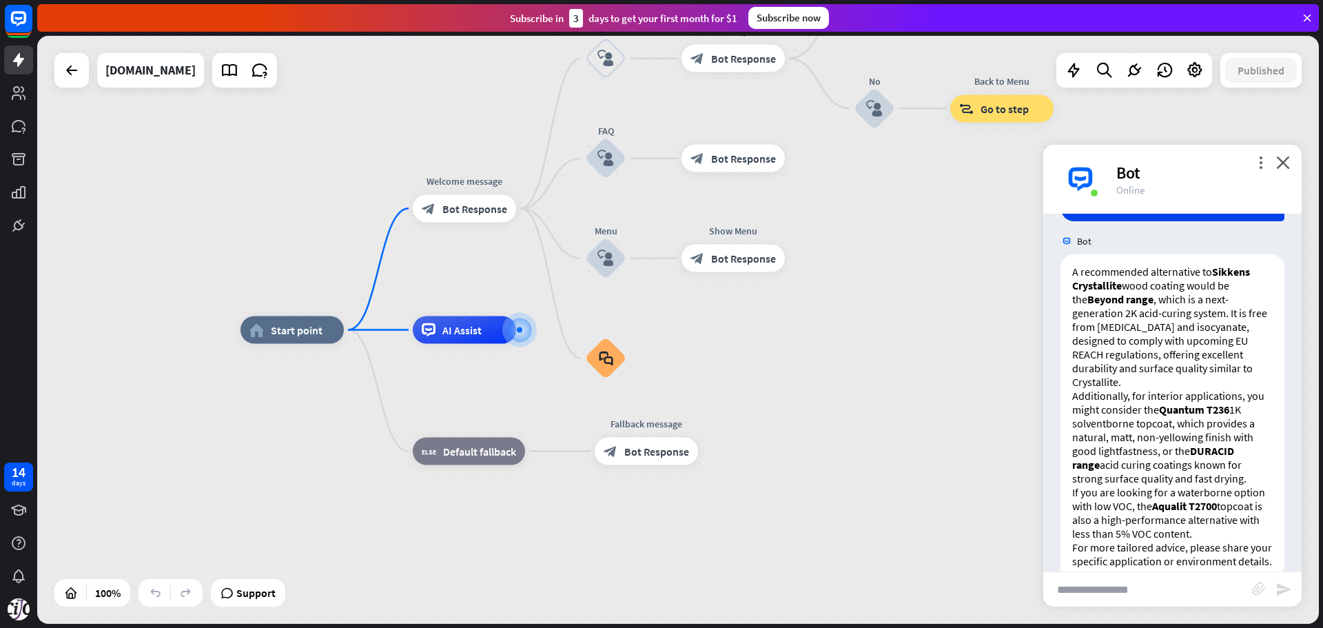
scroll to position [773, 0]
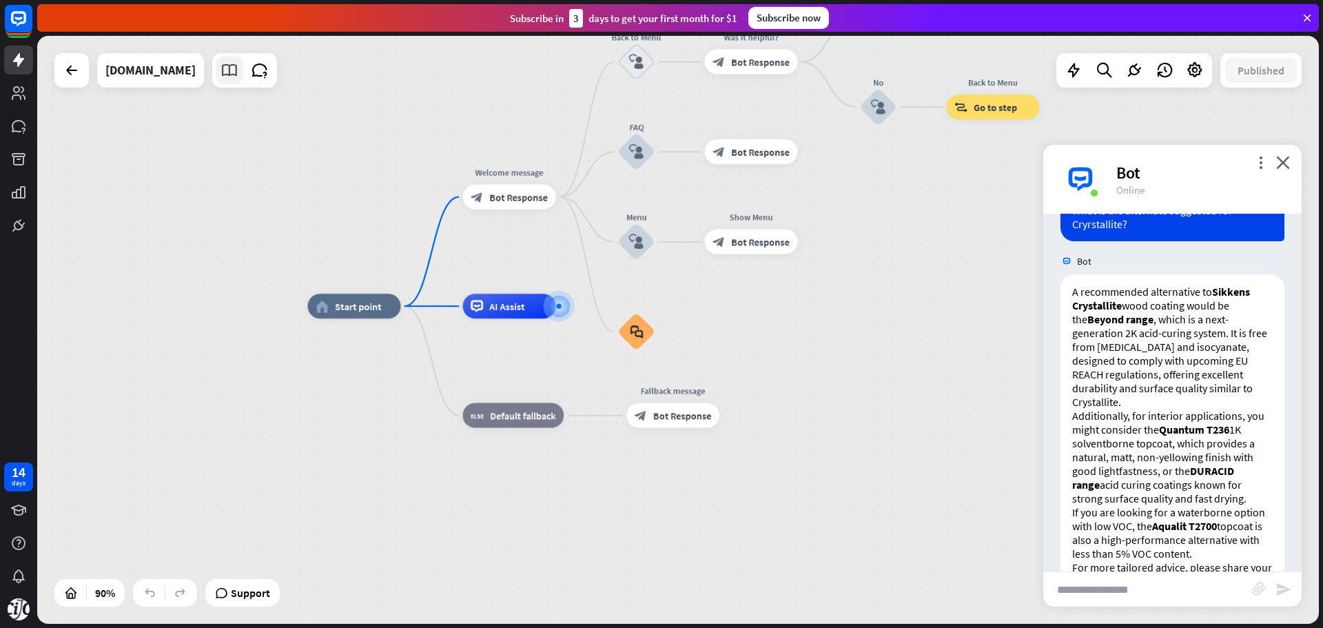
click at [238, 73] on icon at bounding box center [230, 70] width 18 height 18
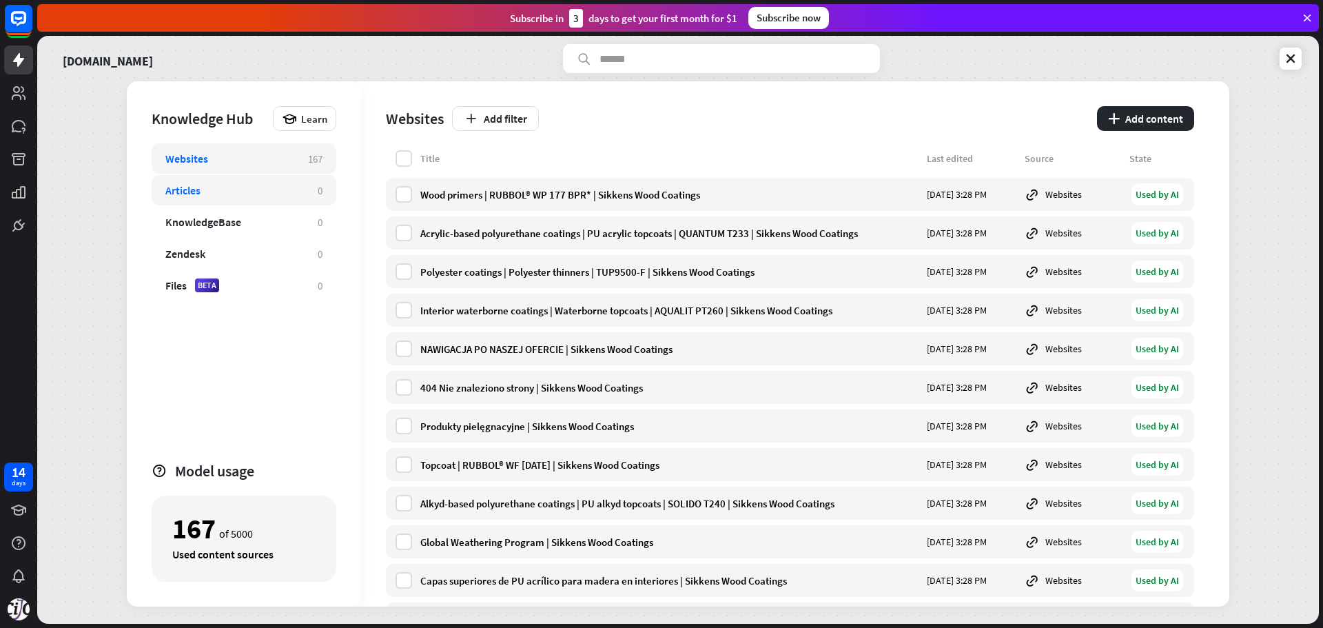
click at [212, 195] on div "Articles" at bounding box center [234, 190] width 139 height 14
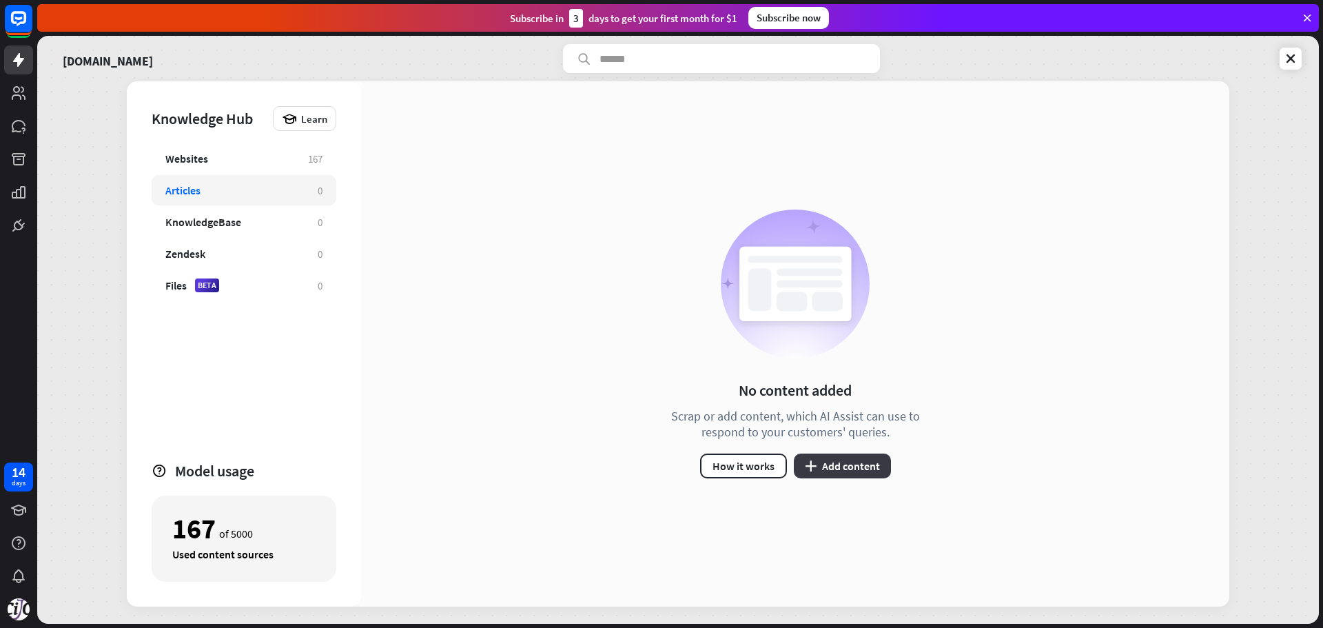
click at [848, 458] on button "plus Add content" at bounding box center [842, 465] width 97 height 25
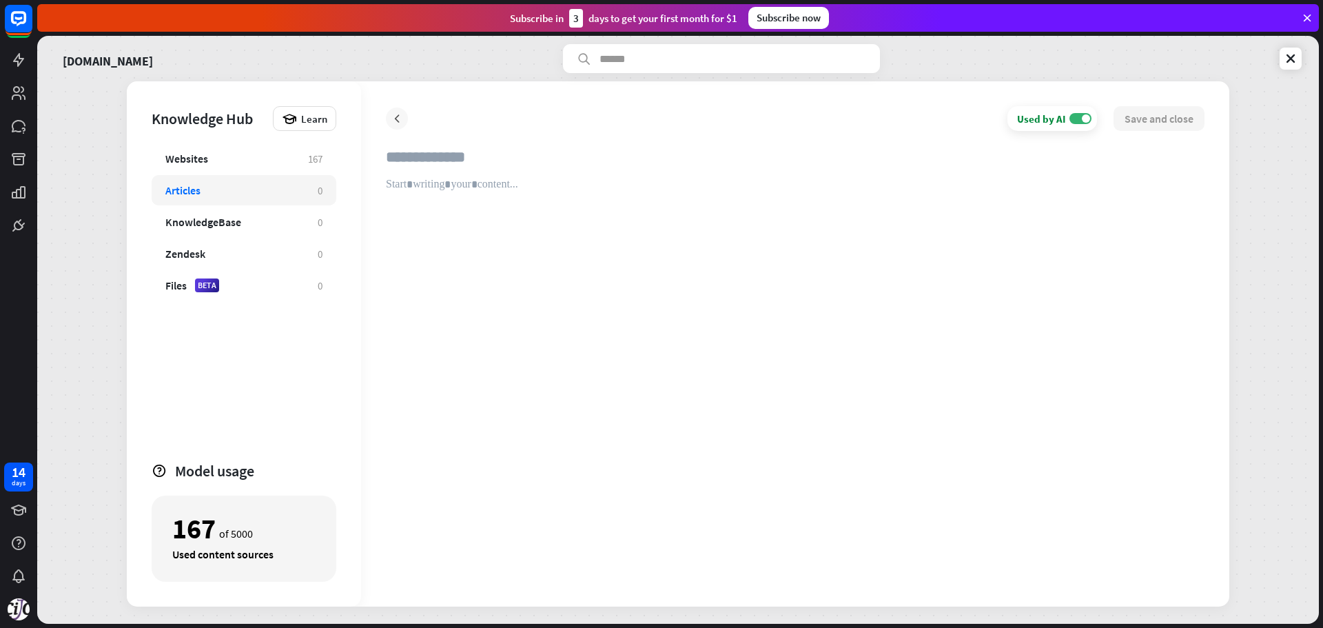
click at [394, 115] on icon at bounding box center [397, 119] width 14 height 14
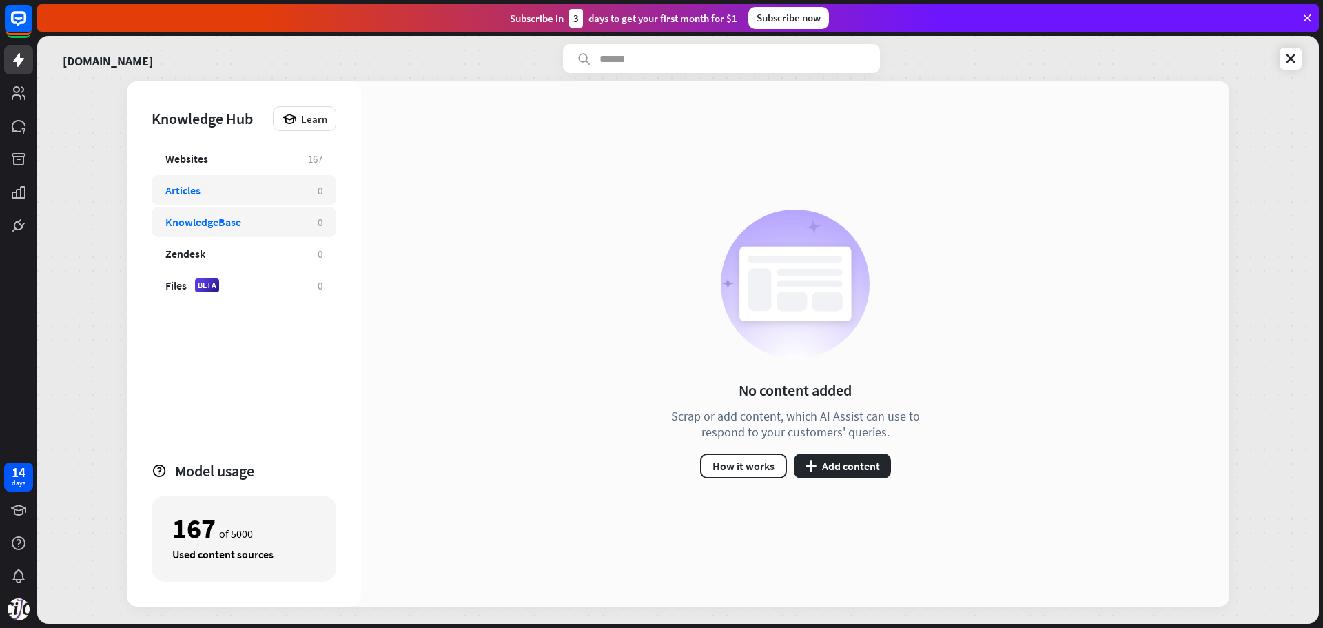
click at [251, 227] on div "KnowledgeBase" at bounding box center [234, 222] width 139 height 14
click at [203, 161] on div "Websites" at bounding box center [186, 159] width 43 height 14
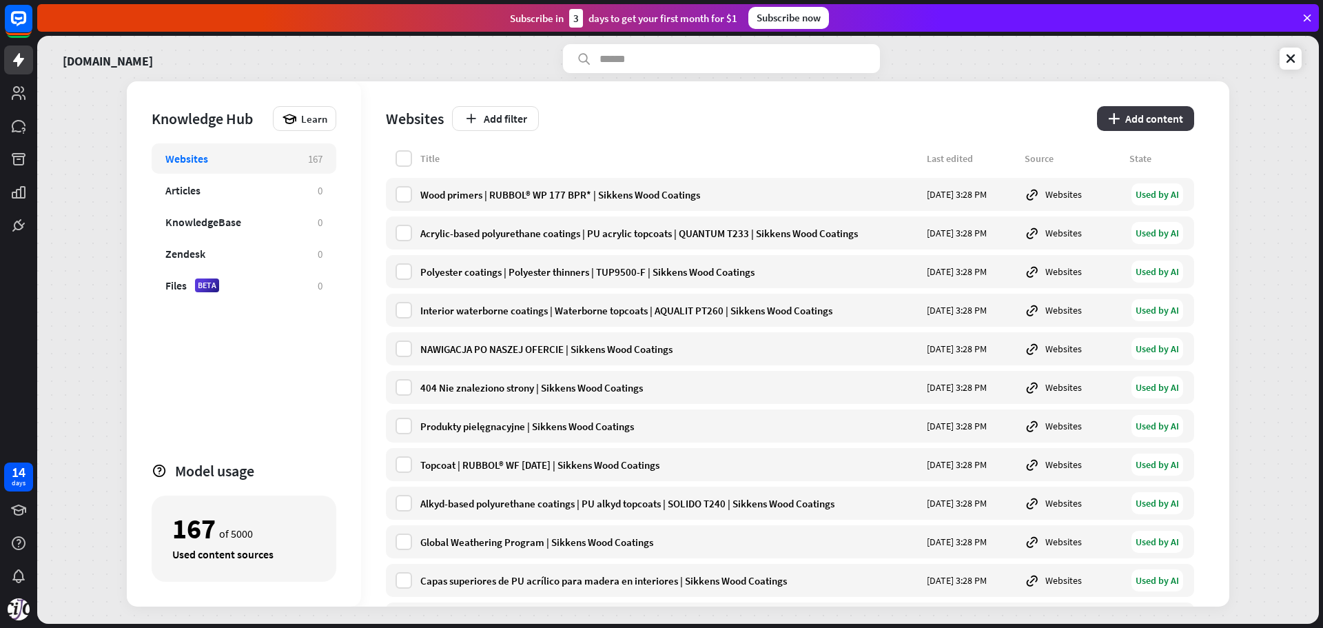
click at [1145, 120] on button "plus Add content" at bounding box center [1145, 118] width 97 height 25
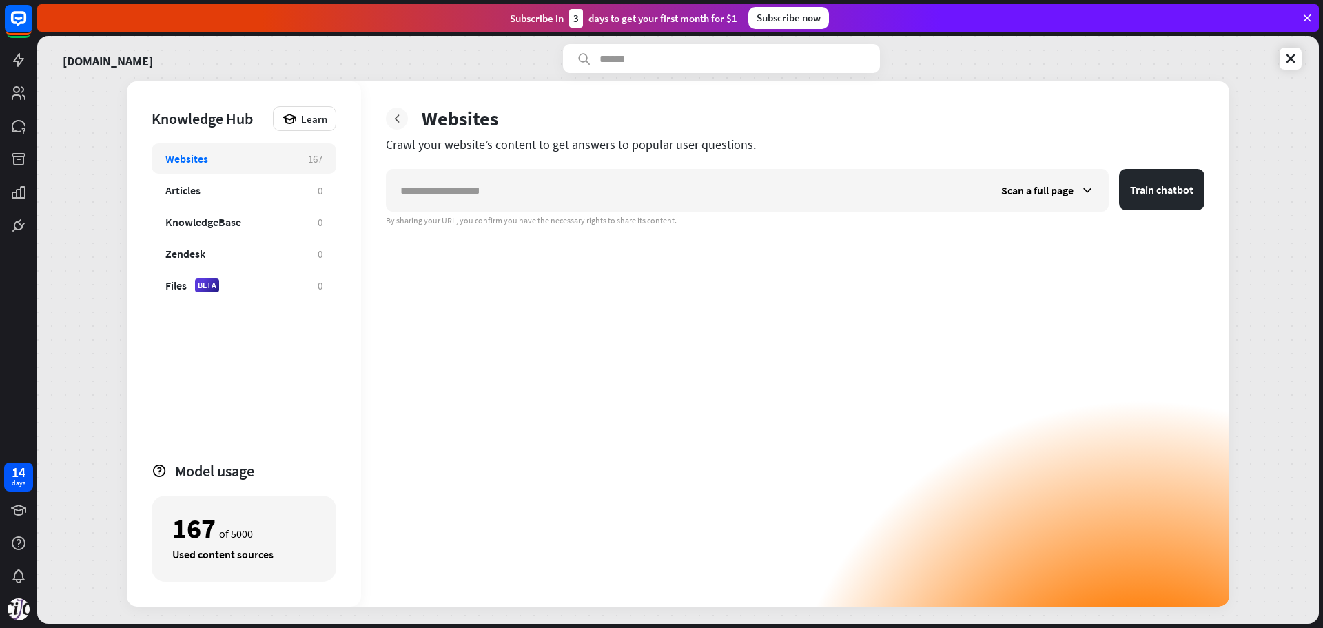
click at [401, 119] on icon at bounding box center [397, 119] width 14 height 14
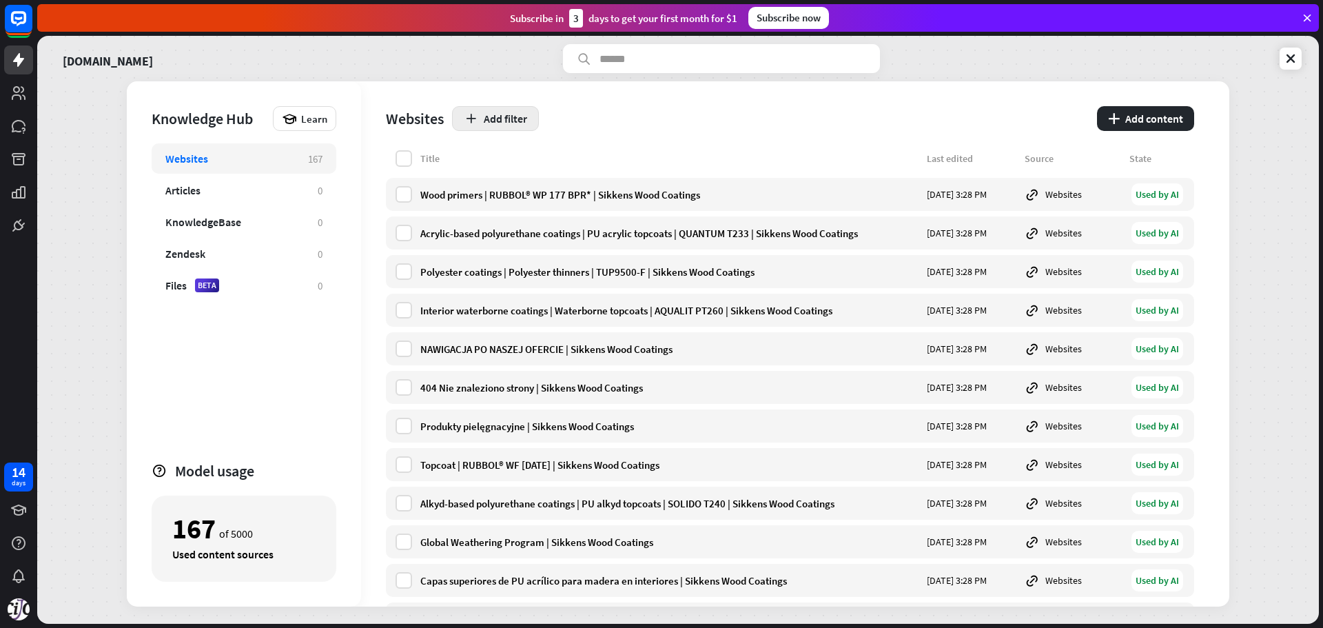
click at [494, 117] on button "Add filter" at bounding box center [495, 118] width 87 height 25
click at [581, 114] on div "Add filter" at bounding box center [770, 118] width 637 height 25
click at [515, 116] on button "Add filter" at bounding box center [495, 118] width 87 height 25
click at [934, 117] on div "Add filter" at bounding box center [770, 118] width 637 height 25
click at [1156, 123] on button "plus Add content" at bounding box center [1145, 118] width 97 height 25
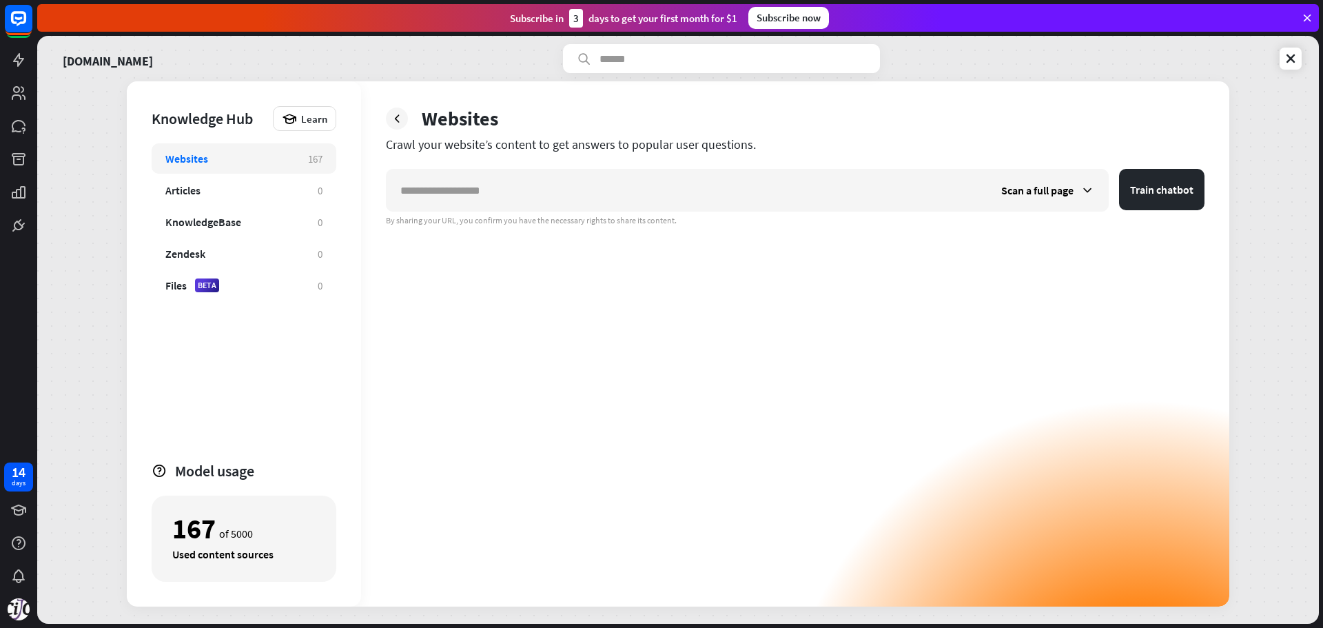
click at [401, 118] on icon at bounding box center [397, 119] width 14 height 14
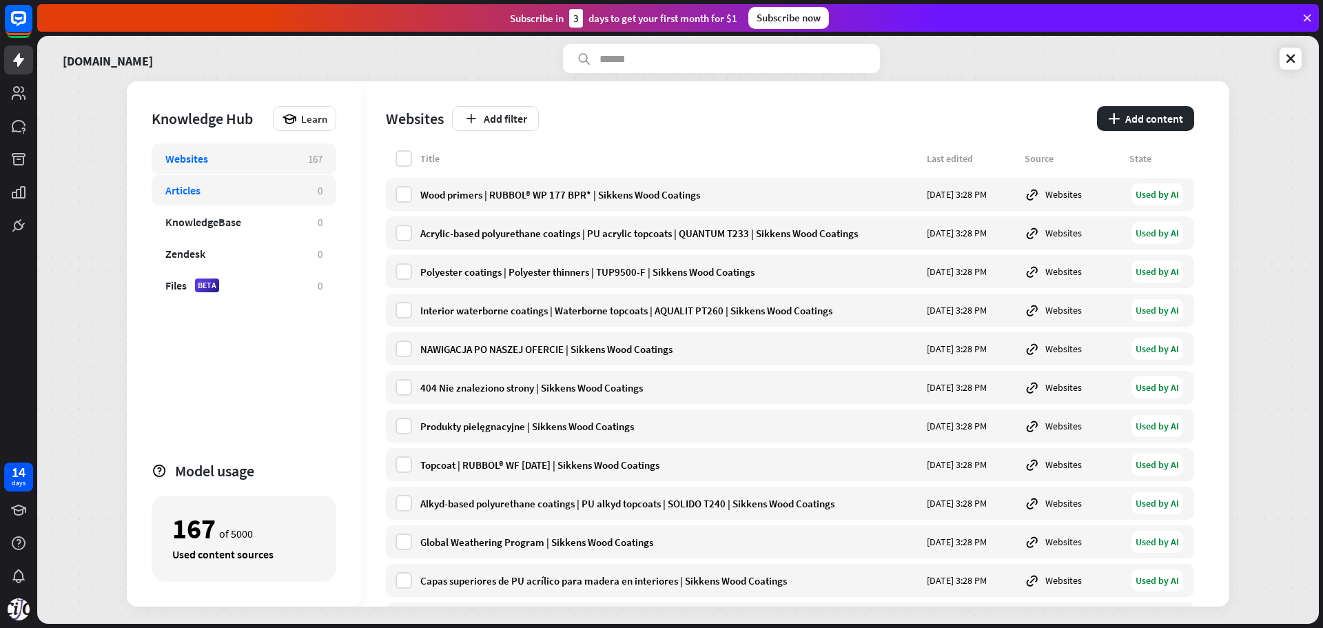
click at [172, 196] on div "Articles" at bounding box center [182, 190] width 35 height 14
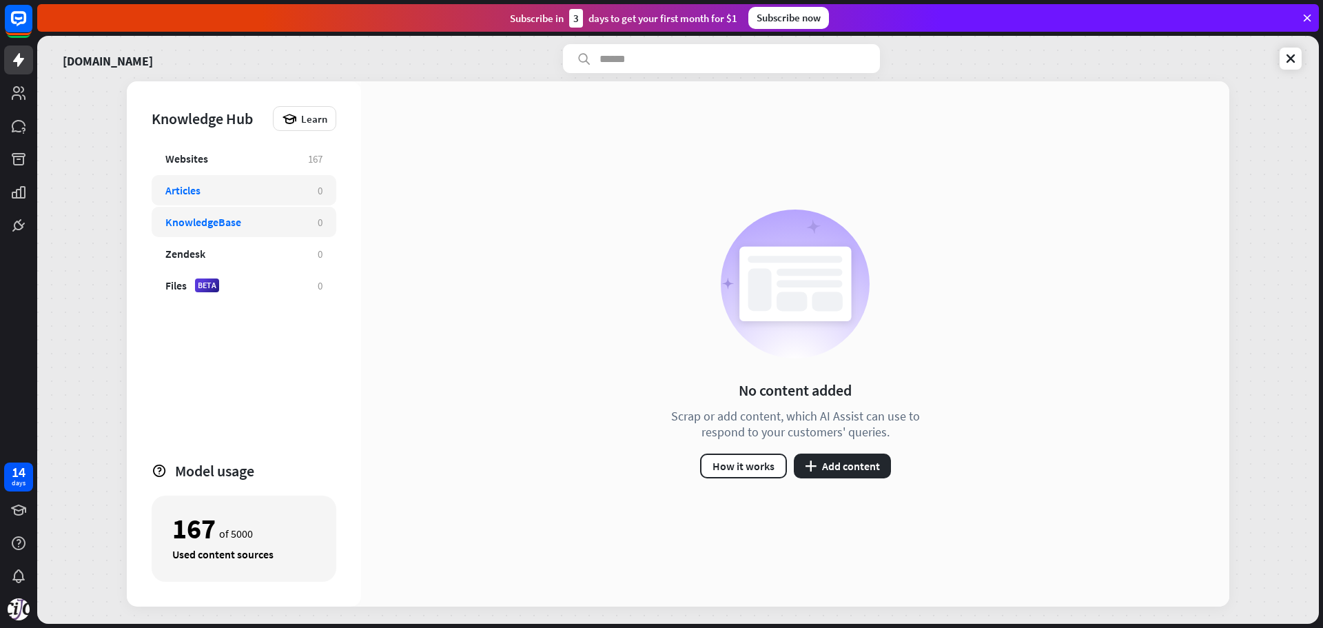
click at [200, 220] on div "KnowledgeBase" at bounding box center [203, 222] width 76 height 14
click at [190, 287] on div "Files BETA" at bounding box center [234, 285] width 139 height 14
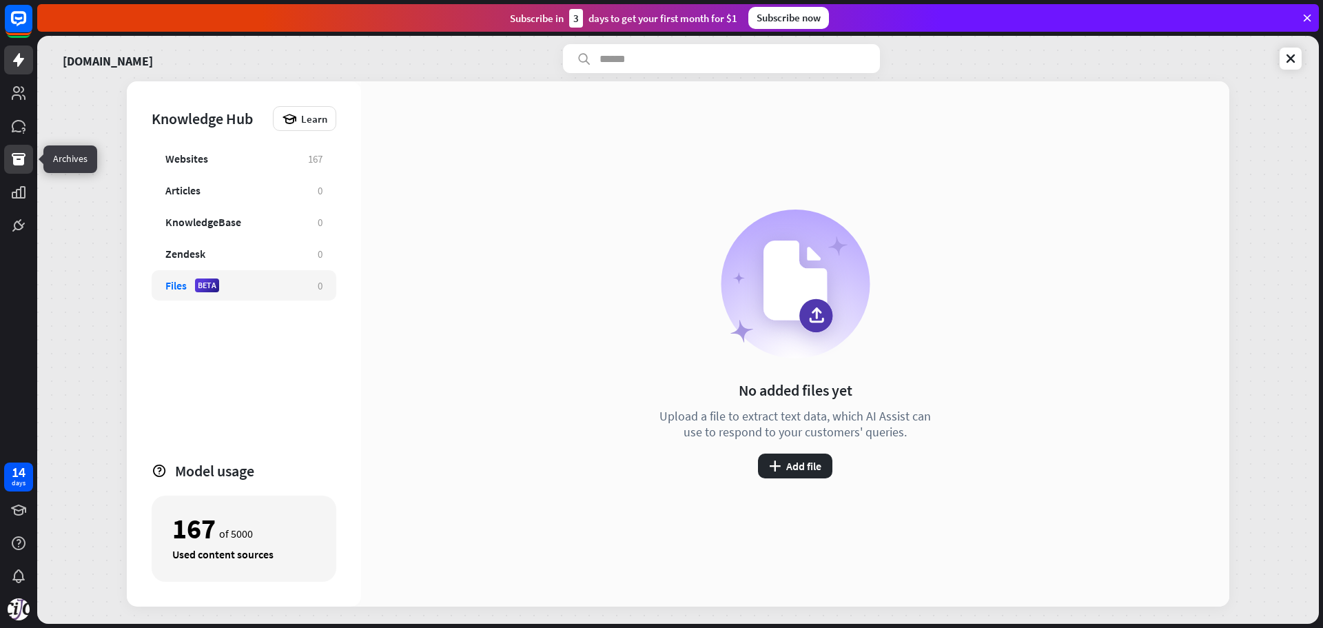
click at [19, 154] on icon at bounding box center [19, 159] width 14 height 12
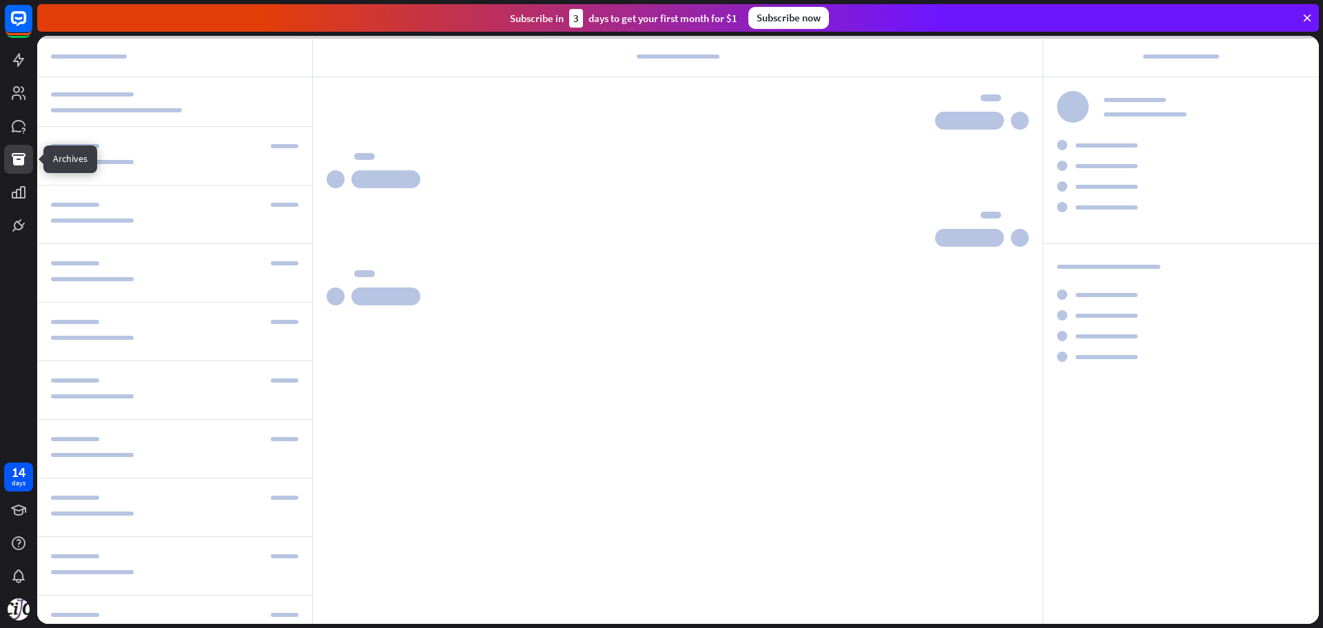
scroll to position [94, 0]
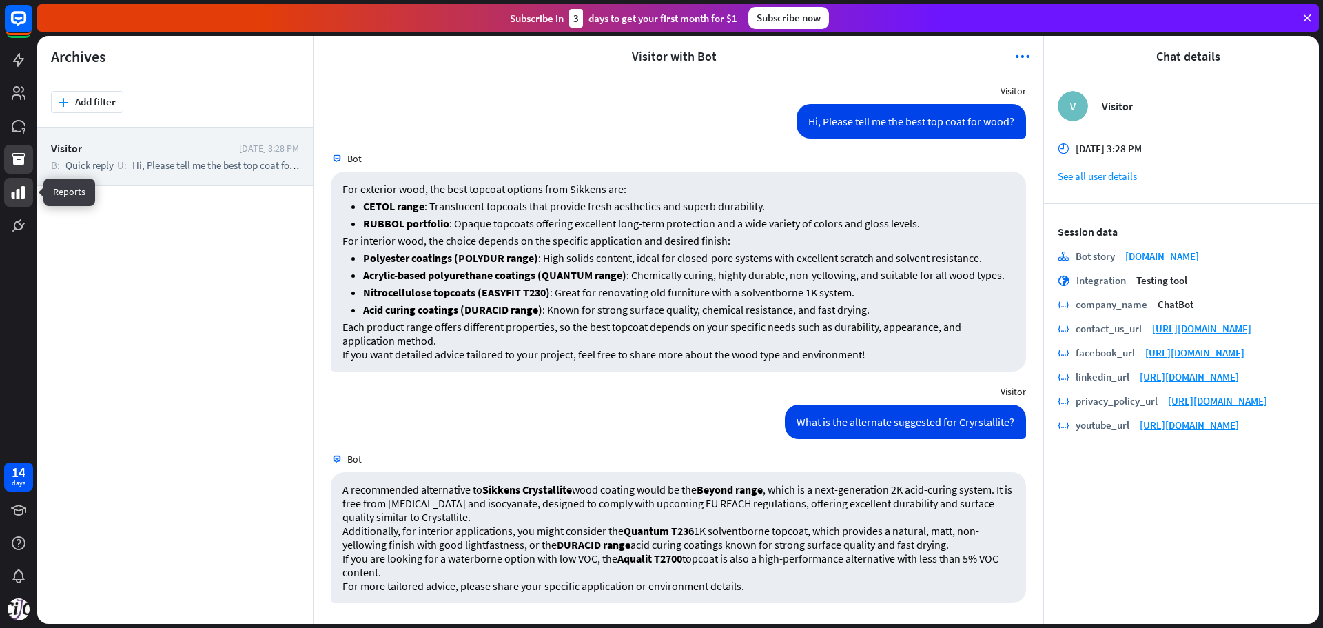
click at [11, 197] on icon at bounding box center [18, 192] width 17 height 17
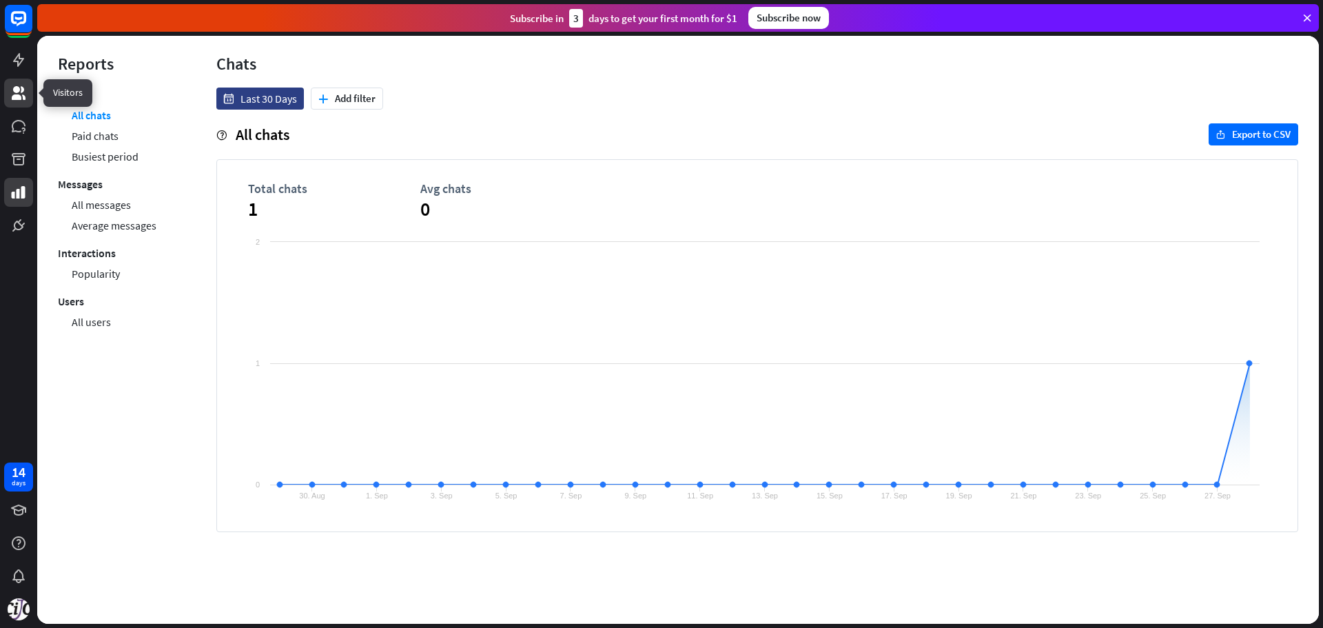
click at [14, 93] on icon at bounding box center [18, 93] width 17 height 17
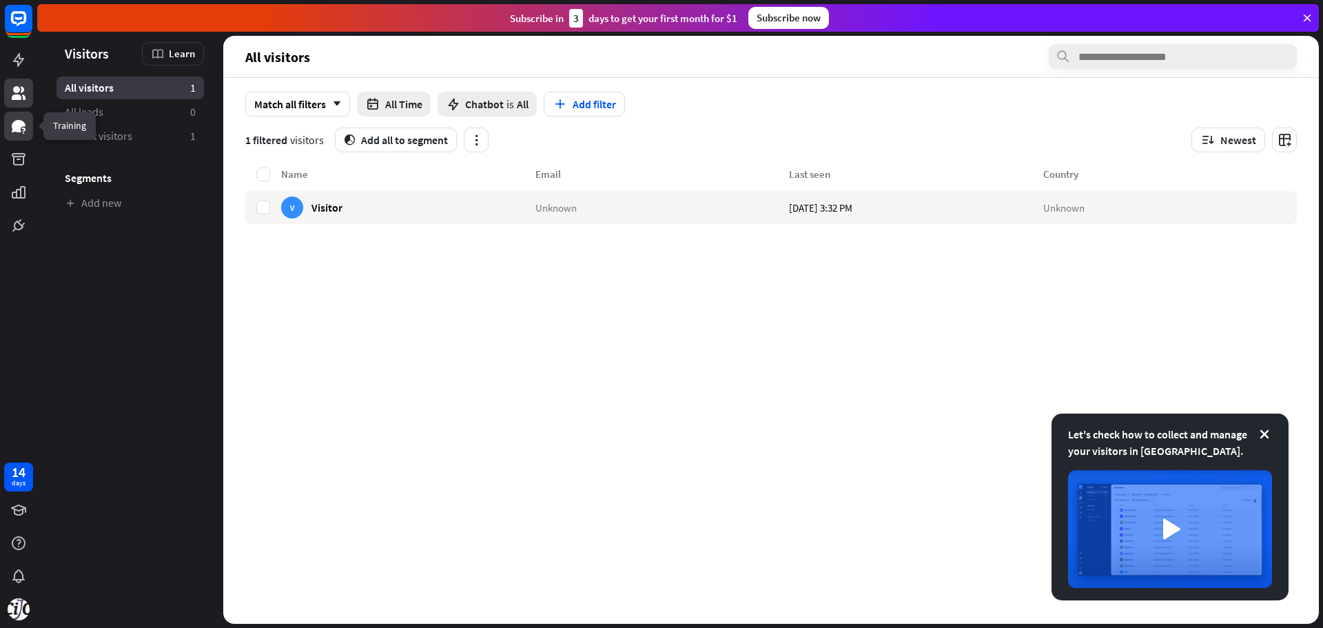
click at [18, 127] on icon at bounding box center [19, 126] width 14 height 12
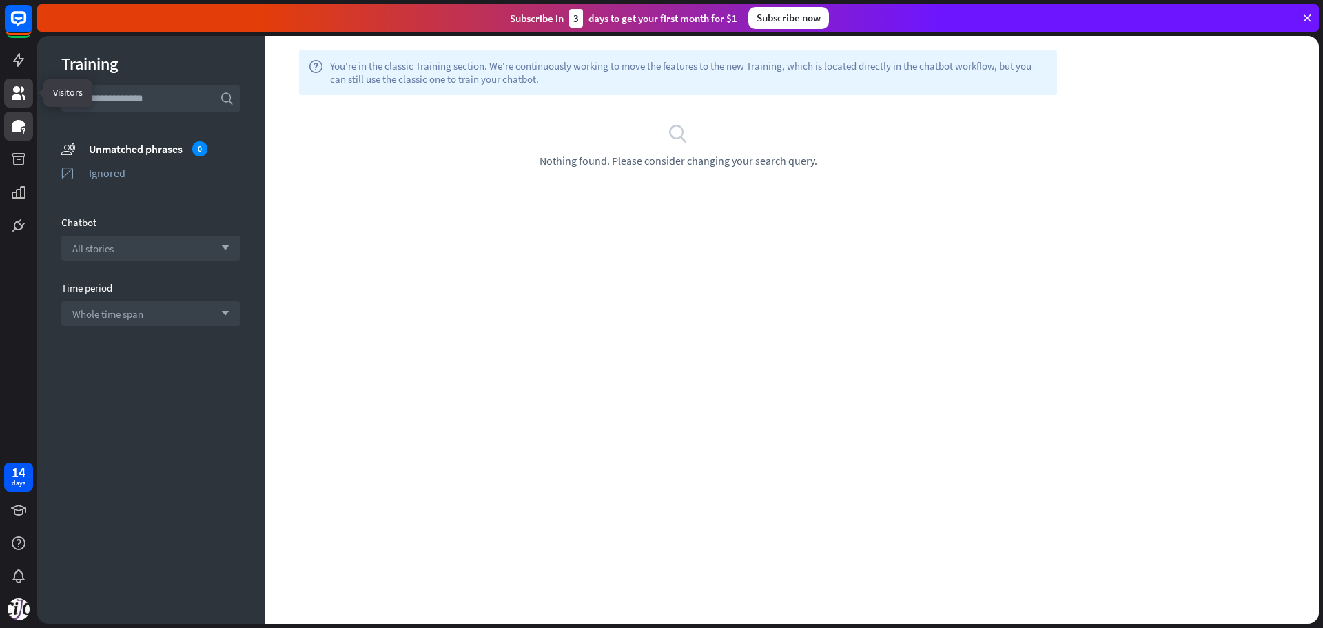
click at [14, 91] on icon at bounding box center [19, 93] width 14 height 14
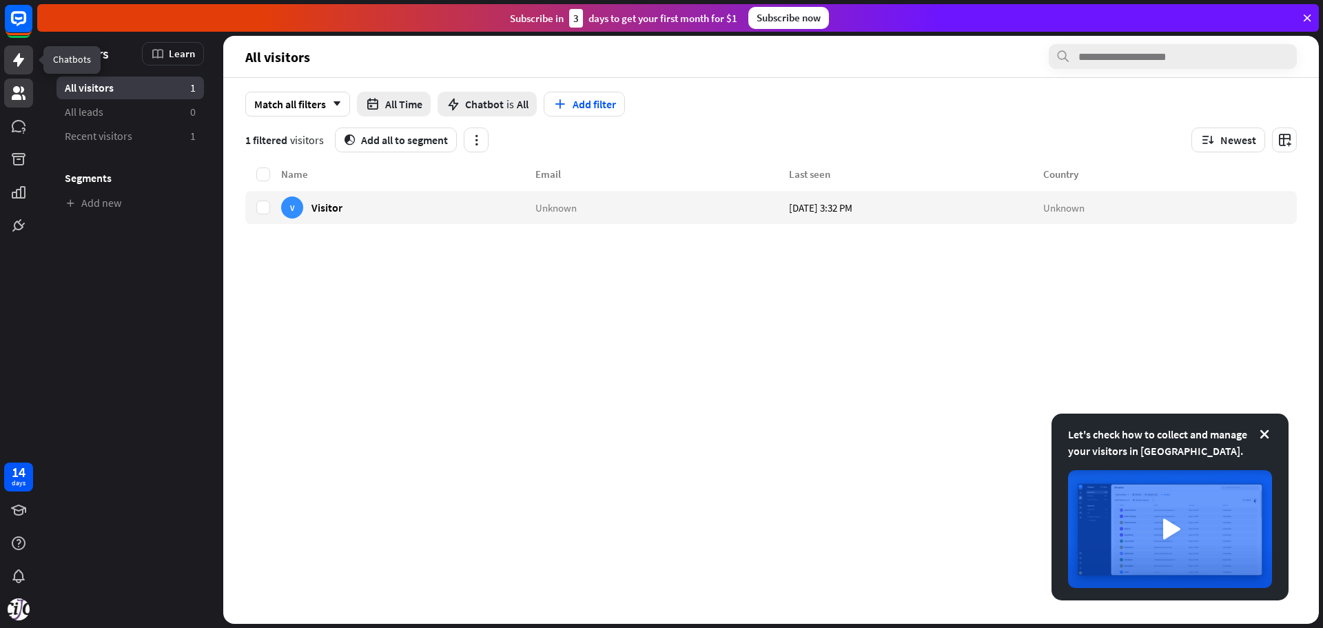
click at [19, 61] on icon at bounding box center [18, 60] width 11 height 14
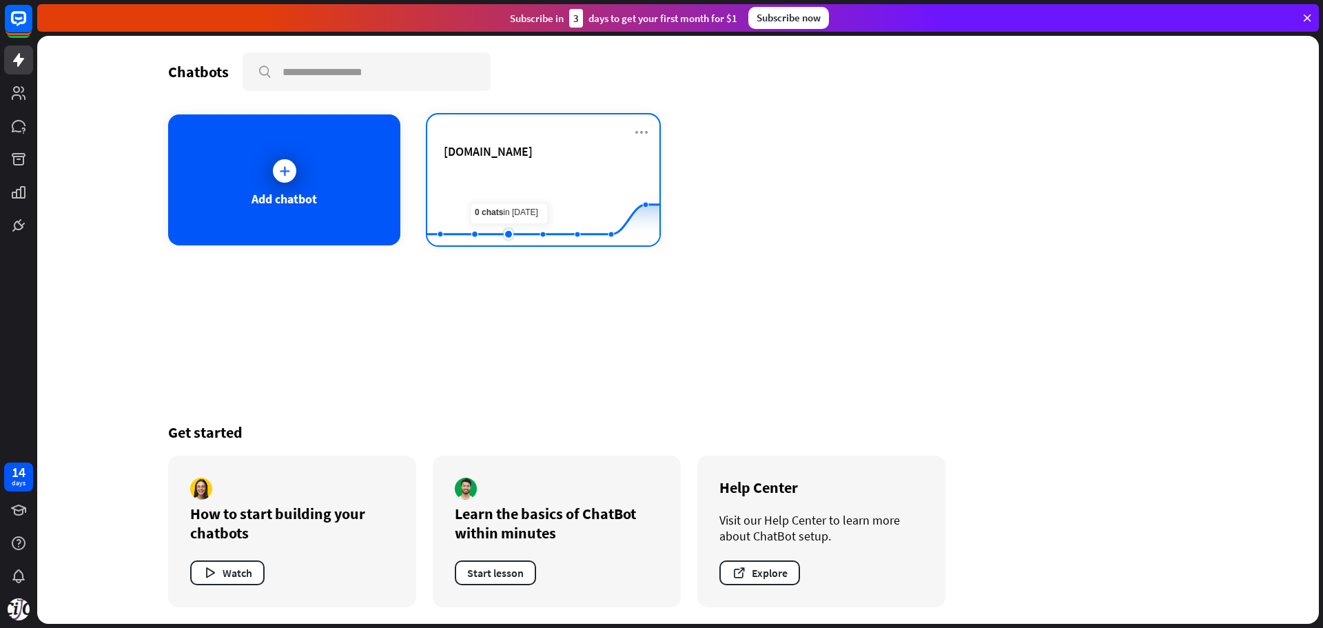
click at [511, 185] on rect at bounding box center [543, 211] width 232 height 86
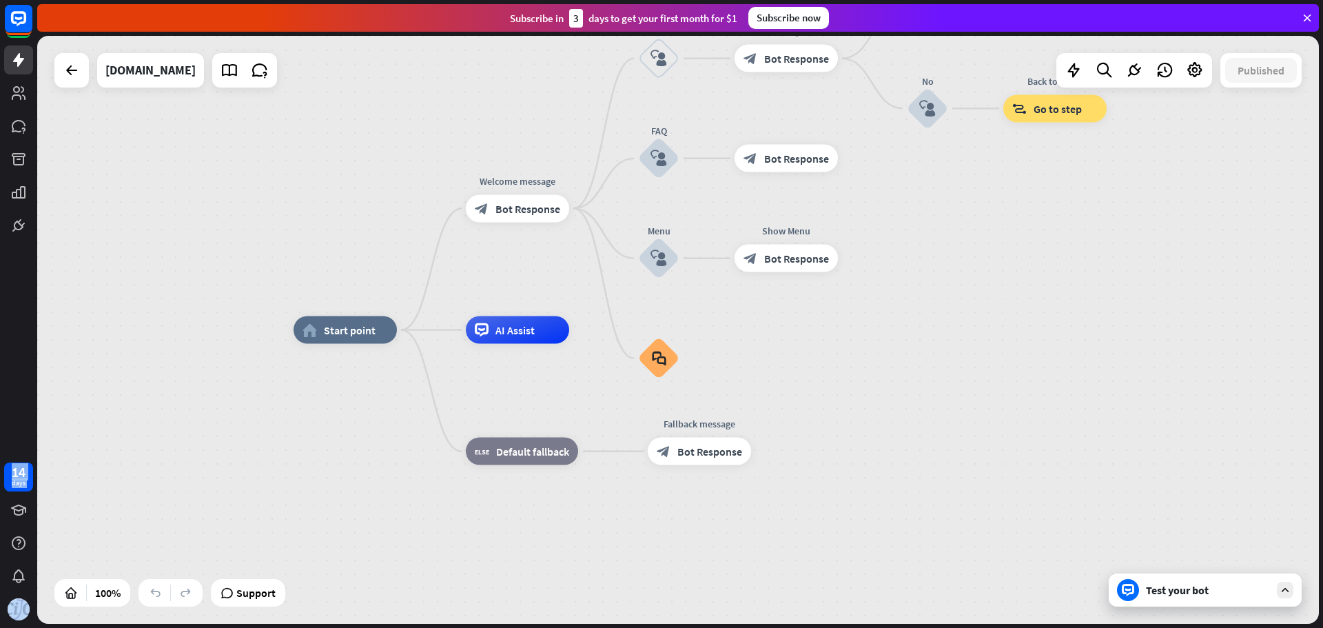
drag, startPoint x: 7, startPoint y: 17, endPoint x: 90, endPoint y: 10, distance: 83.7
click at [90, 10] on div "14 days close Product Help First steps Get started with ChatBot Help Center Fol…" at bounding box center [661, 314] width 1323 height 628
drag, startPoint x: 18, startPoint y: 21, endPoint x: 167, endPoint y: 19, distance: 149.6
click at [167, 19] on div "14 days close Product Help First steps Get started with ChatBot Help Center Fol…" at bounding box center [661, 314] width 1323 height 628
click at [1070, 67] on icon at bounding box center [1074, 70] width 18 height 18
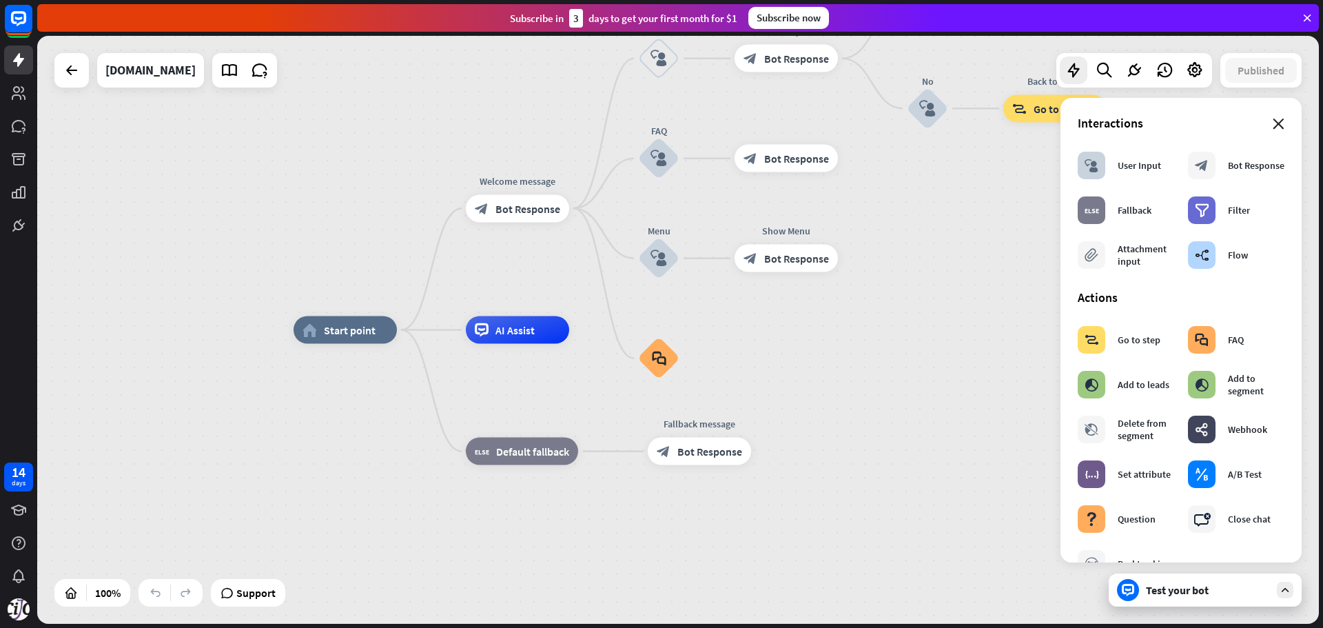
click at [1273, 121] on icon "close" at bounding box center [1279, 124] width 12 height 11
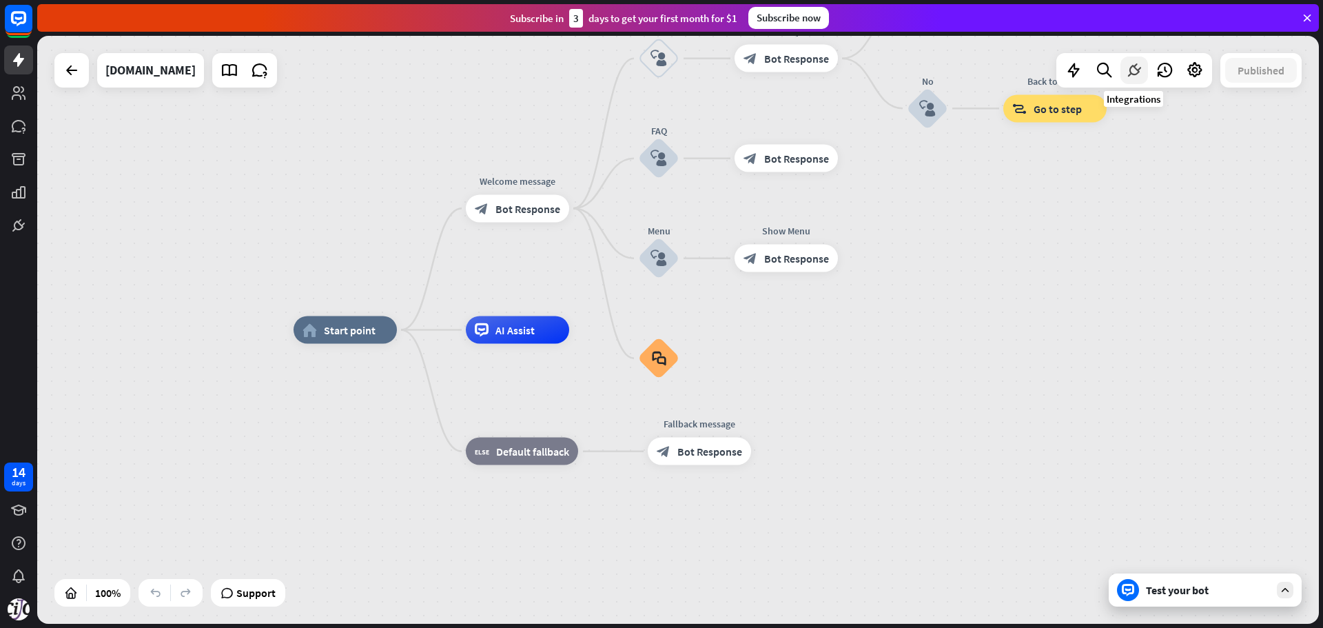
click at [1135, 68] on icon at bounding box center [1134, 70] width 18 height 18
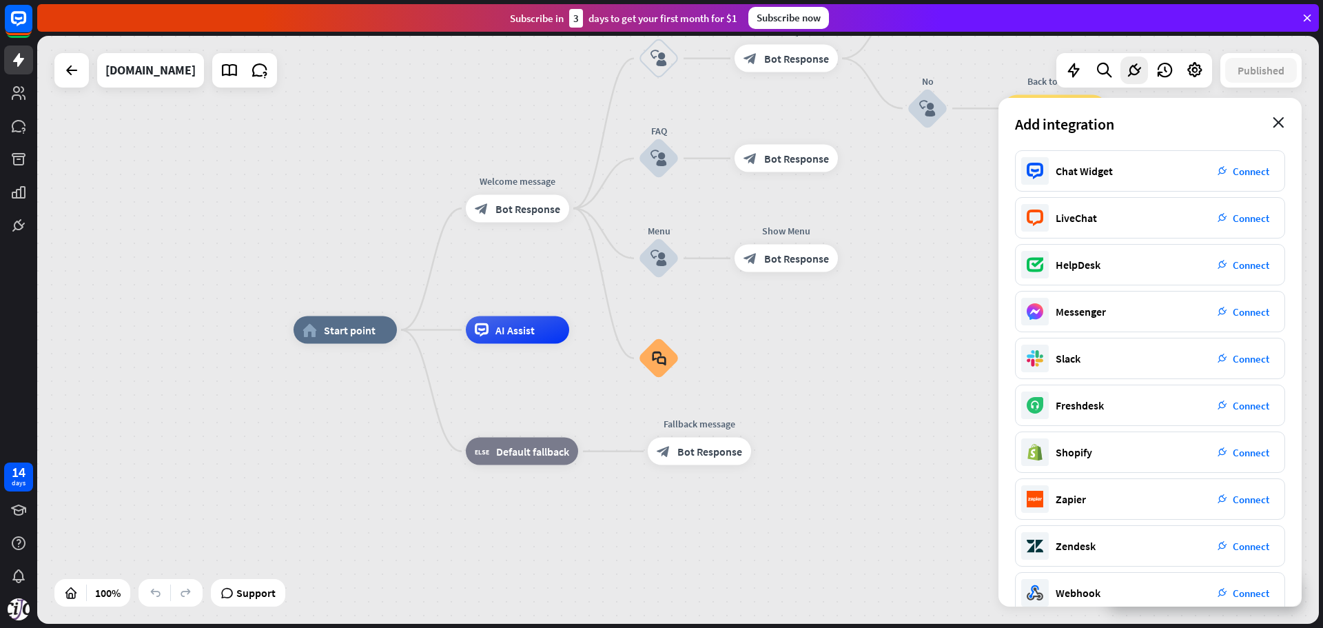
click at [1280, 119] on icon "close" at bounding box center [1279, 122] width 12 height 11
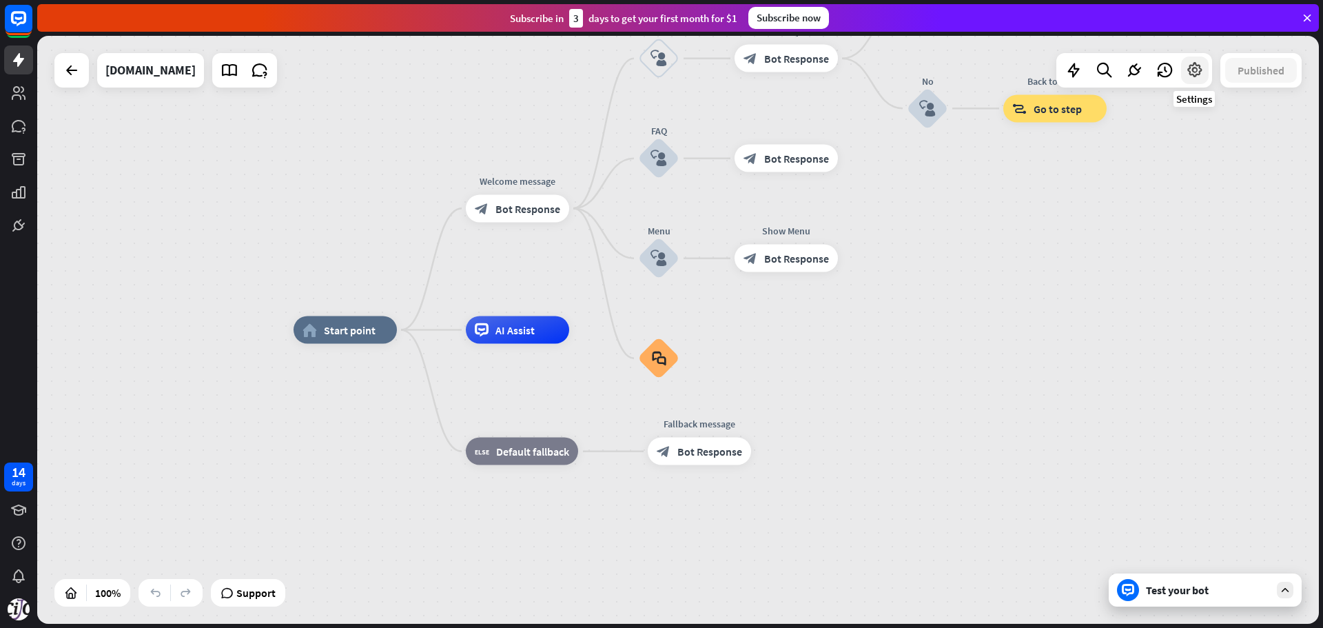
click at [1191, 70] on icon at bounding box center [1195, 70] width 18 height 18
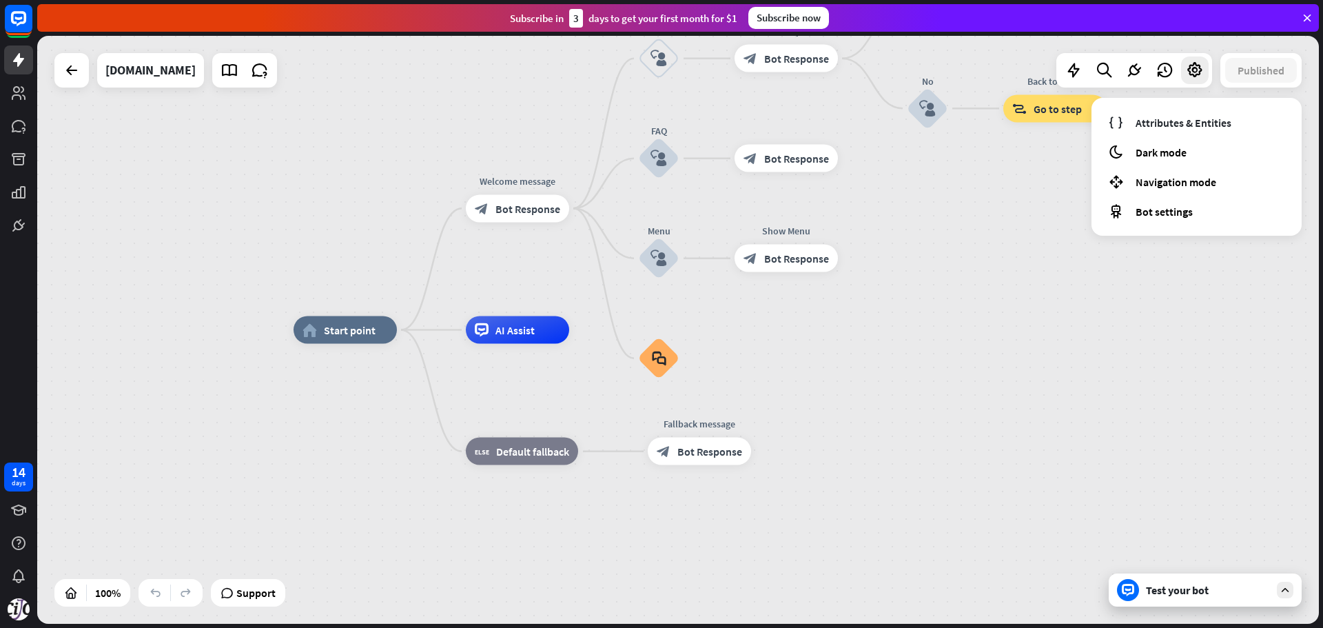
click at [988, 183] on div "home_2 Start point Welcome message block_bot_response Bot Response Back to Menu…" at bounding box center [678, 330] width 1282 height 588
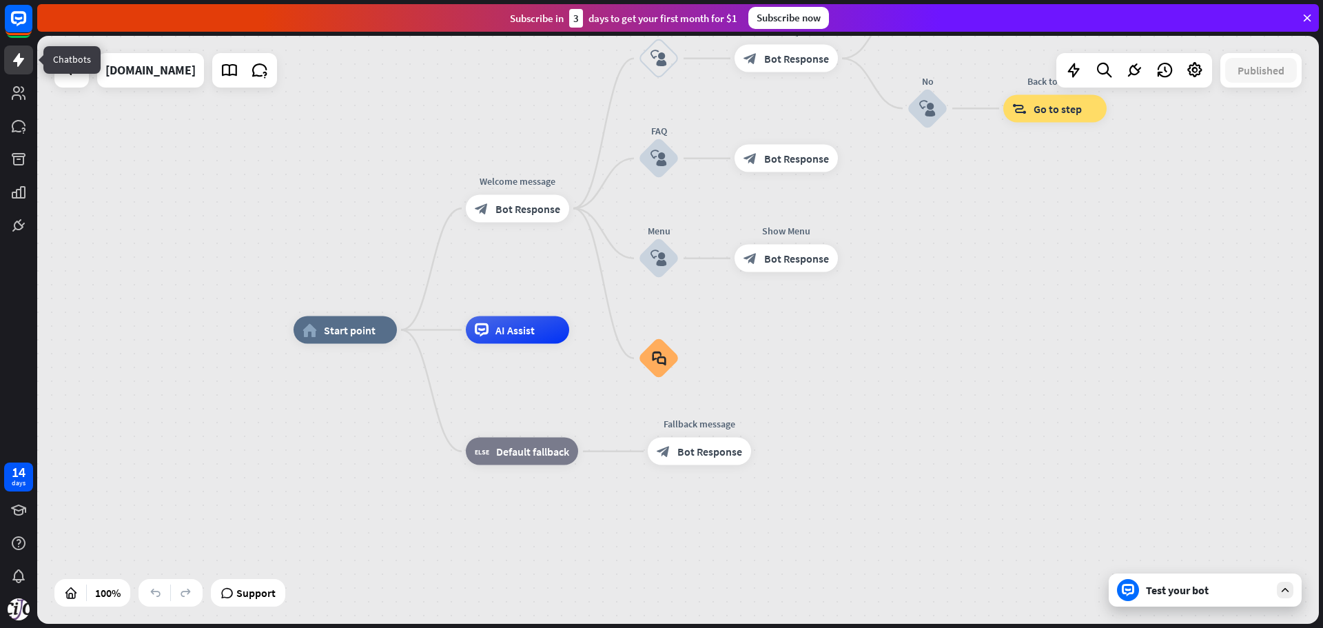
click at [21, 54] on icon at bounding box center [18, 60] width 17 height 17
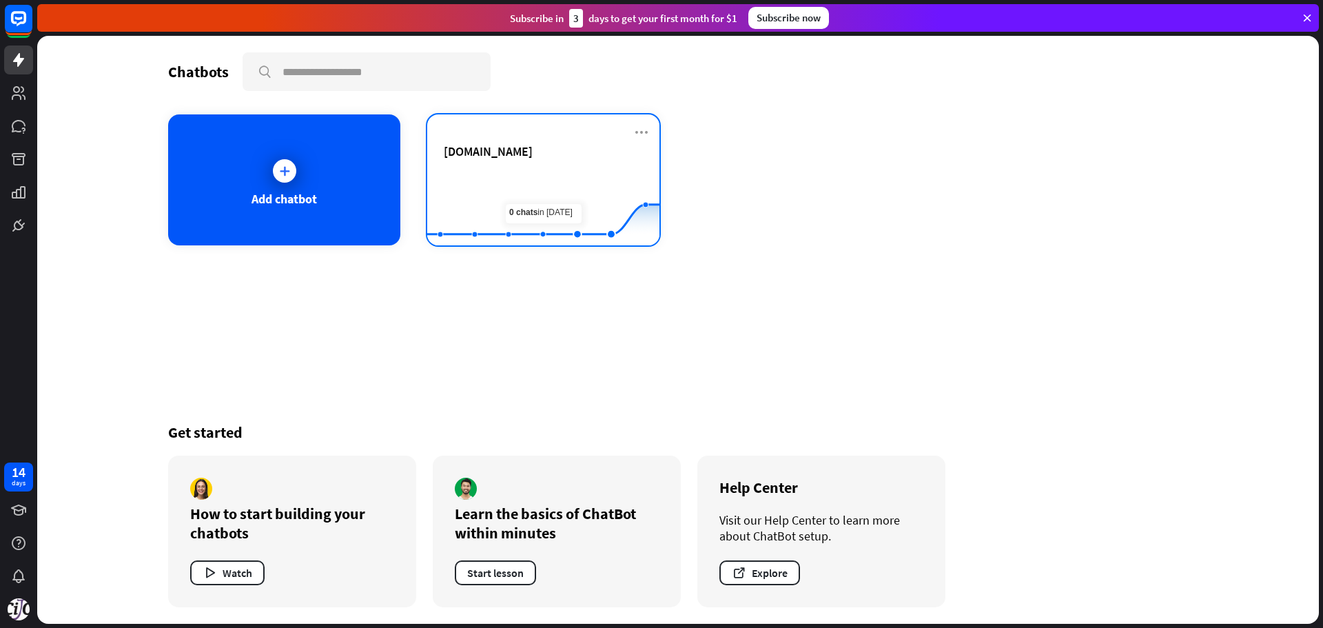
click at [508, 168] on rect at bounding box center [543, 211] width 232 height 86
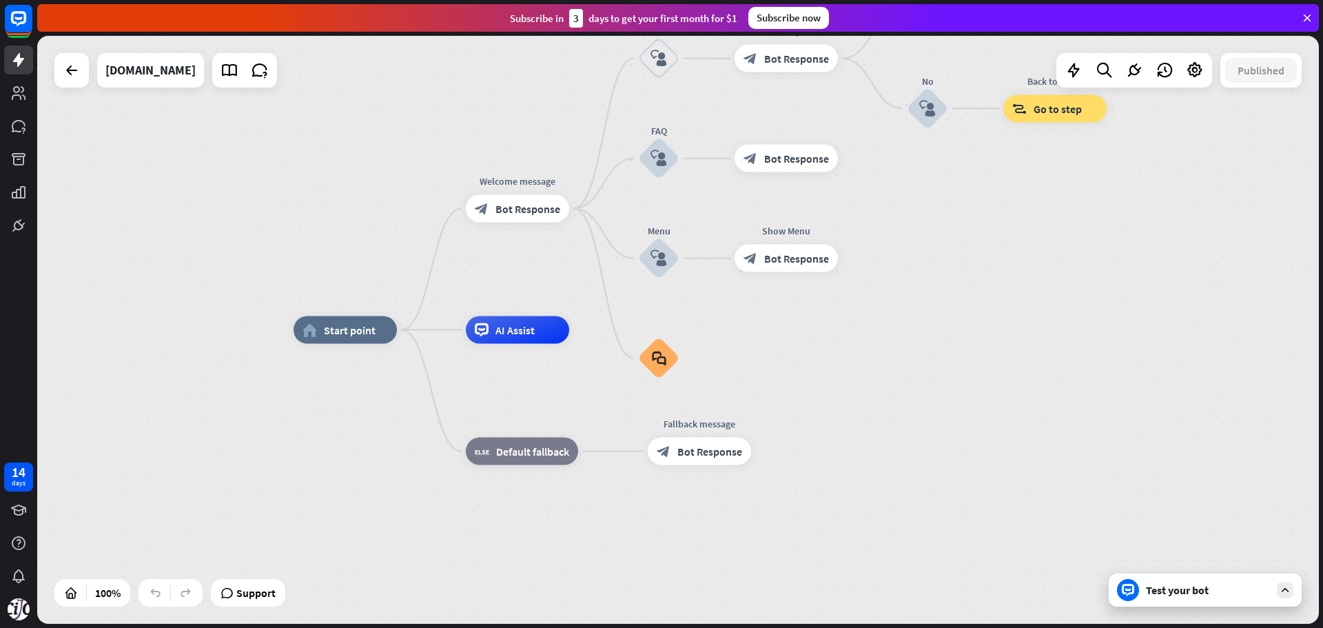
click at [1196, 598] on div "Test your bot" at bounding box center [1205, 589] width 193 height 33
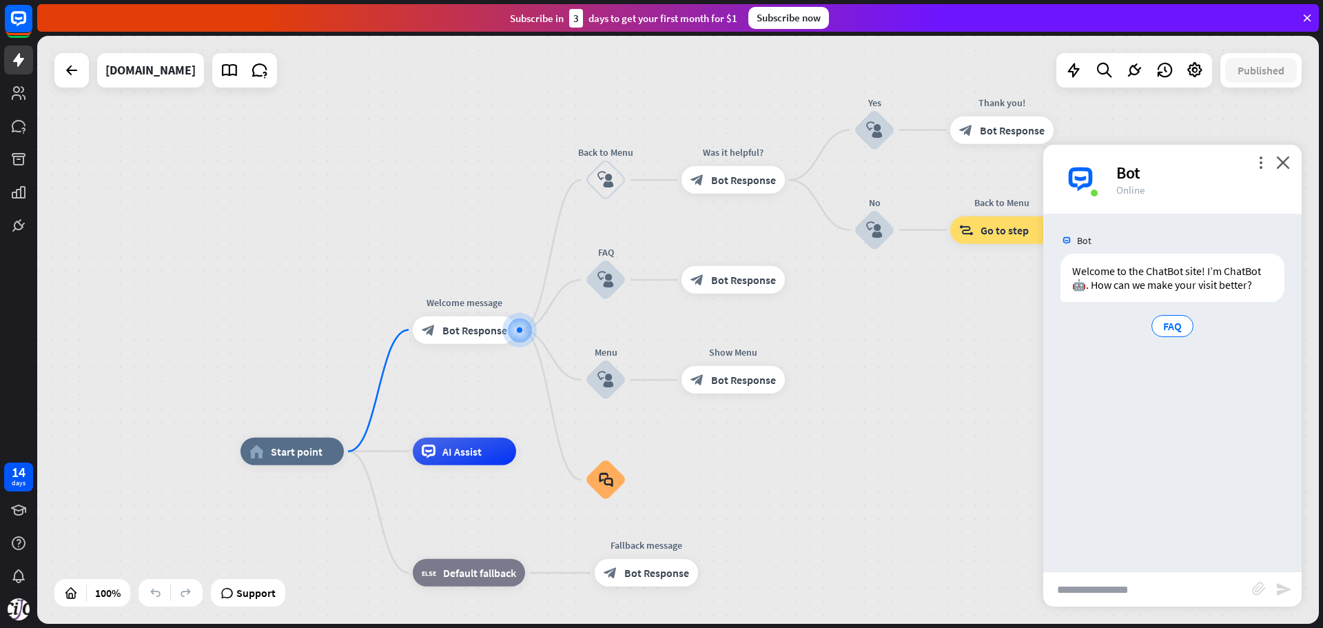
click at [1168, 580] on input "text" at bounding box center [1147, 589] width 209 height 34
type input "*"
type input "**********"
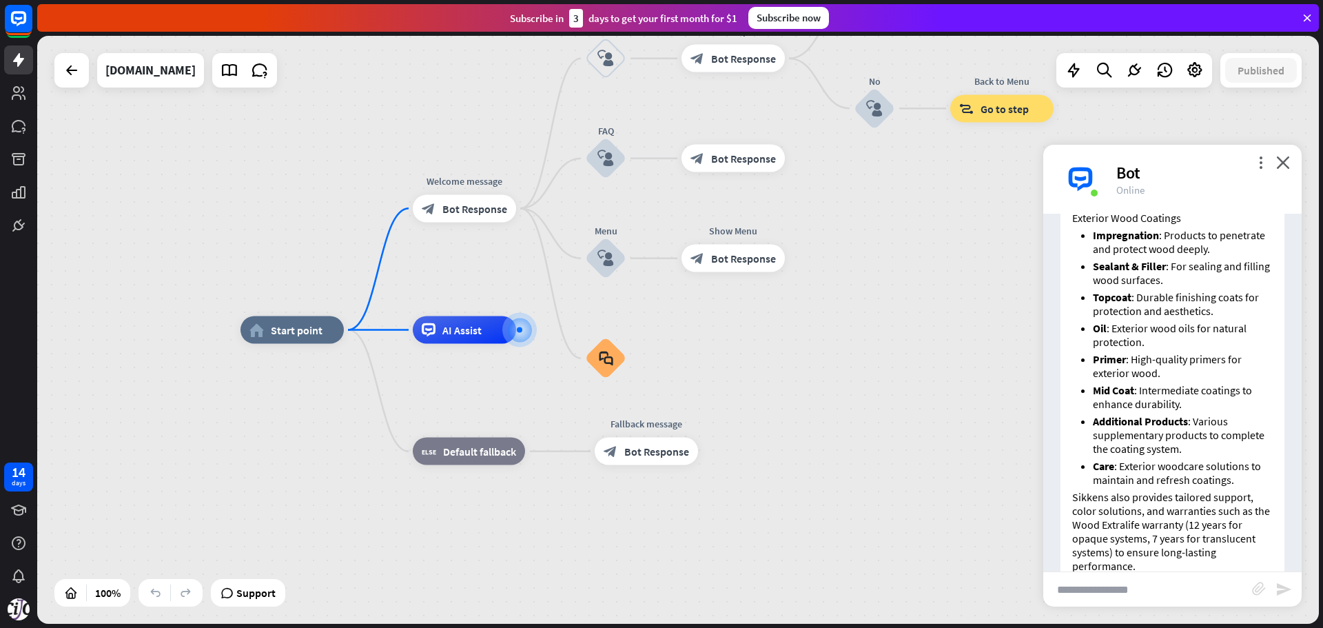
scroll to position [627, 0]
